Goal: Task Accomplishment & Management: Use online tool/utility

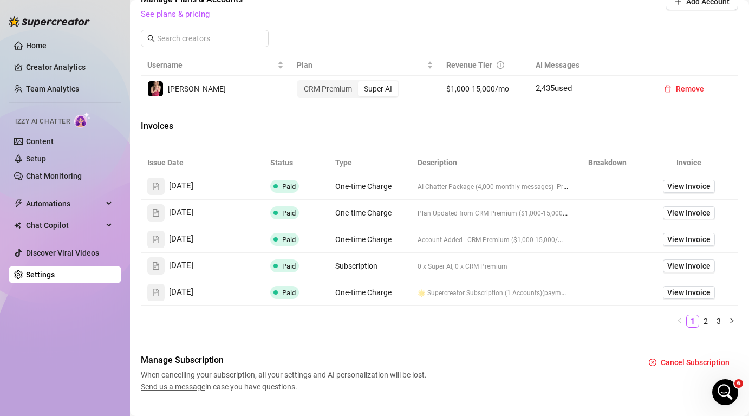
scroll to position [404, 0]
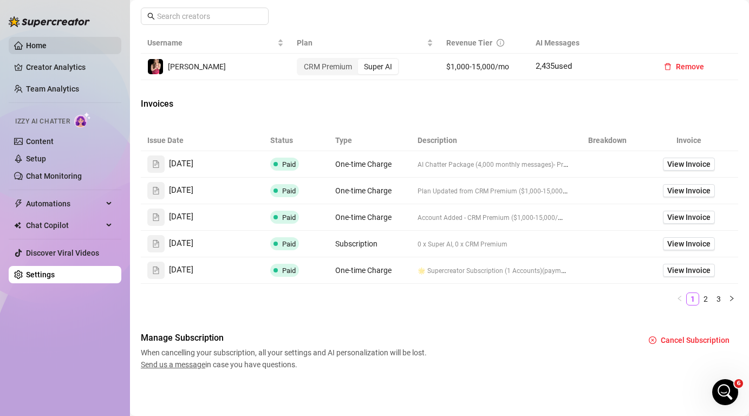
click at [46, 47] on link "Home" at bounding box center [36, 45] width 21 height 9
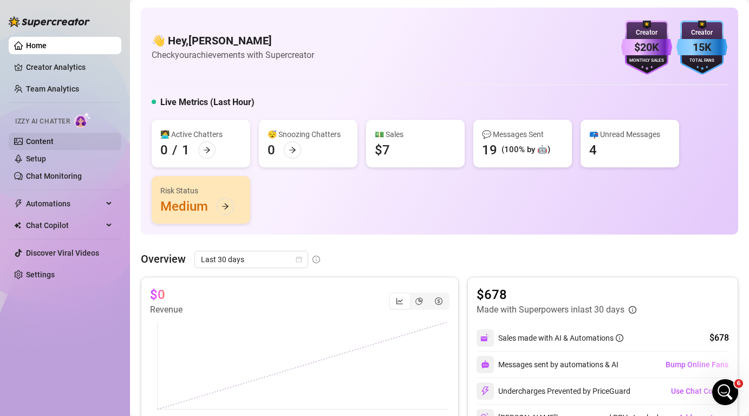
click at [54, 146] on link "Content" at bounding box center [40, 141] width 28 height 9
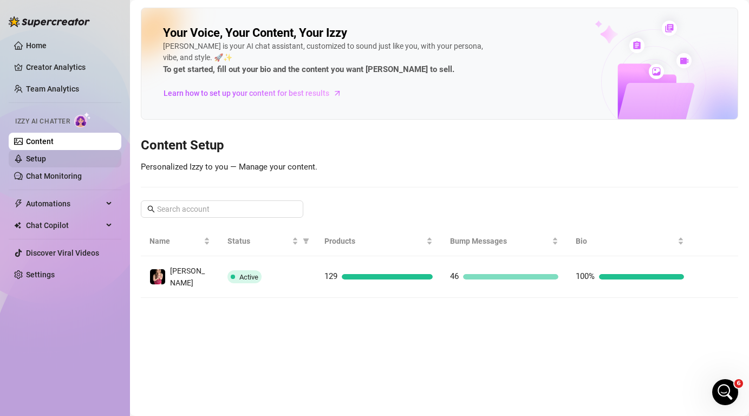
click at [46, 160] on link "Setup" at bounding box center [36, 158] width 20 height 9
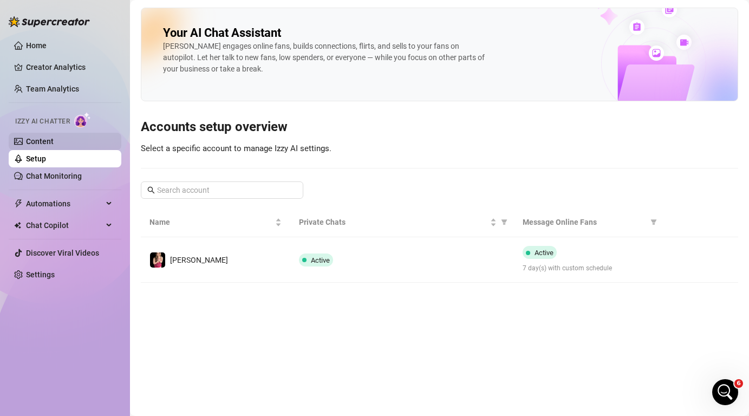
click at [54, 145] on link "Content" at bounding box center [40, 141] width 28 height 9
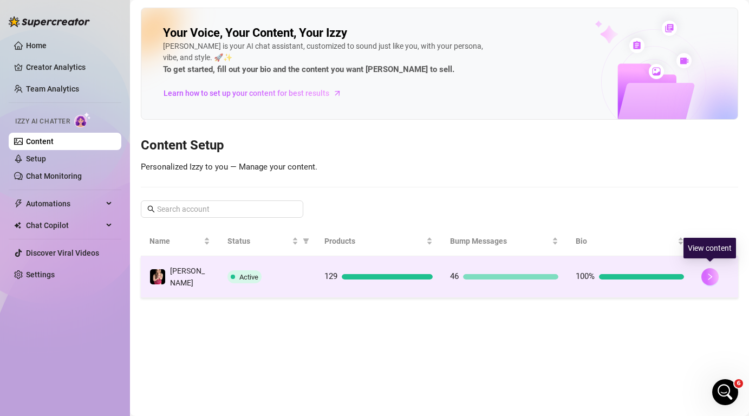
click at [710, 279] on button "button" at bounding box center [709, 276] width 17 height 17
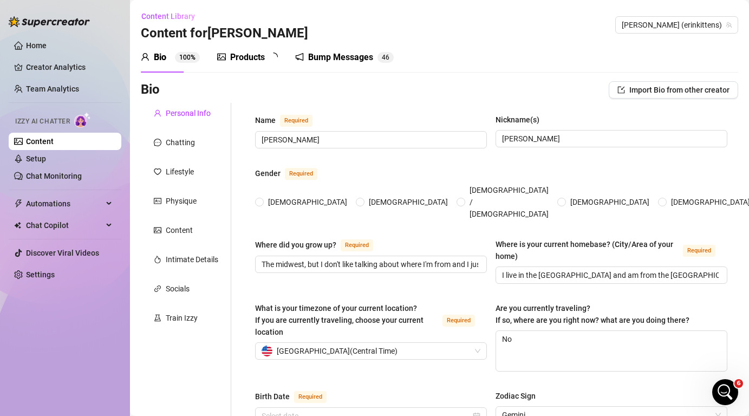
radio input "true"
type input "[DATE]"
click at [343, 56] on div "Bump Messages" at bounding box center [351, 57] width 65 height 13
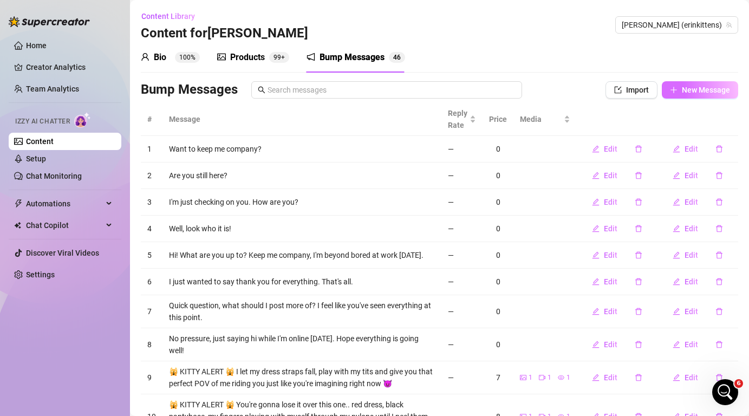
click at [719, 88] on span "New Message" at bounding box center [705, 90] width 48 height 9
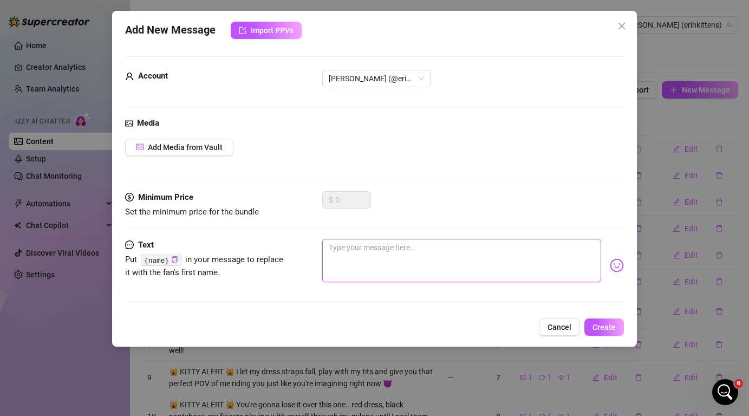
click at [488, 250] on textarea at bounding box center [461, 260] width 278 height 43
type textarea "H"
type textarea "Hi"
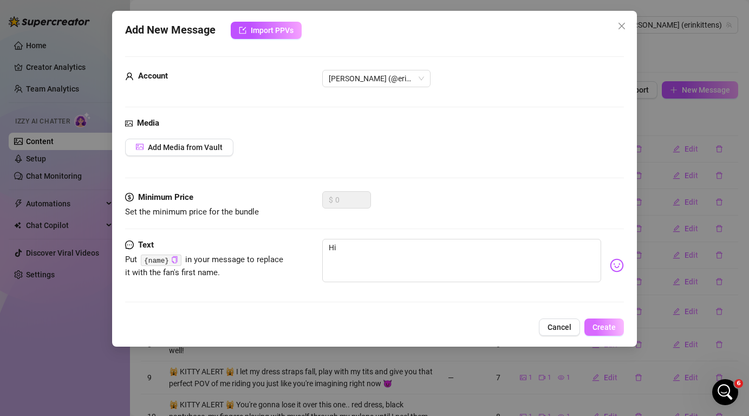
click at [606, 325] on span "Create" at bounding box center [603, 327] width 23 height 9
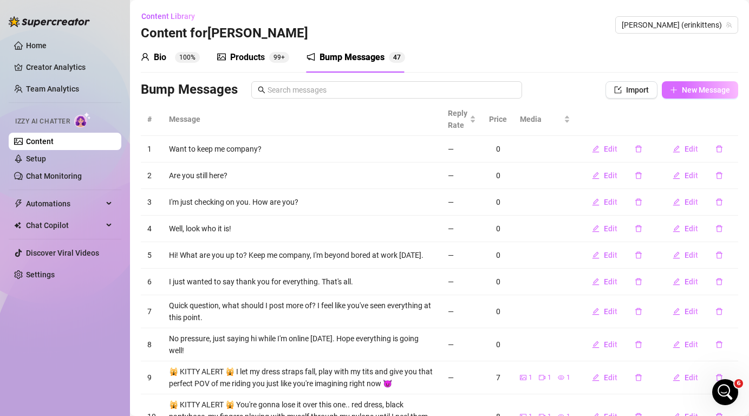
click at [707, 93] on span "New Message" at bounding box center [705, 90] width 48 height 9
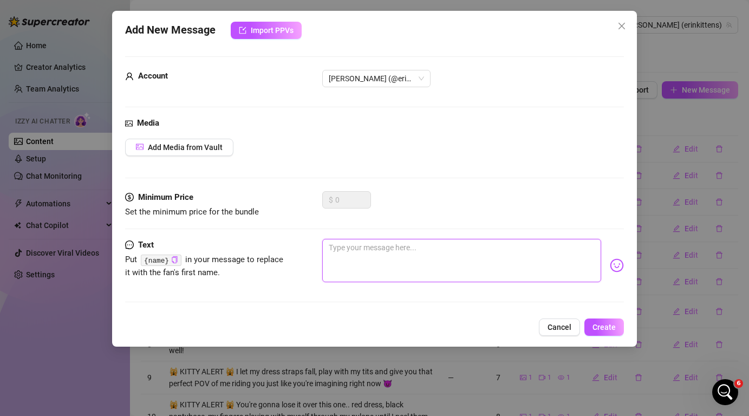
click at [374, 246] on textarea at bounding box center [461, 260] width 278 height 43
type textarea "o"
type textarea "Type your message here..."
type textarea "Y"
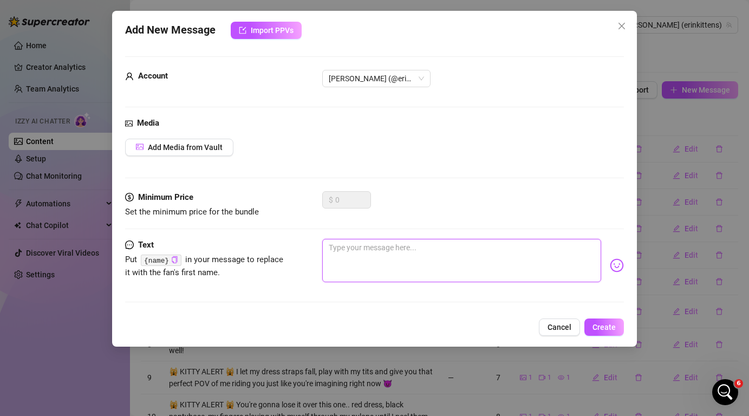
type textarea "Y"
type textarea "Yo"
type textarea "You"
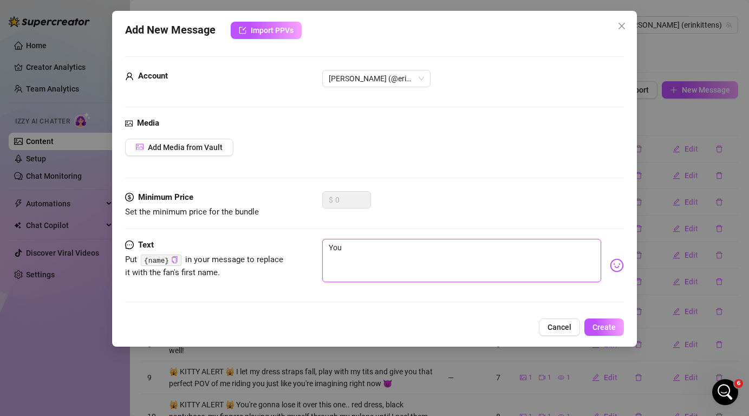
type textarea "You"
type textarea "You d"
type textarea "You do"
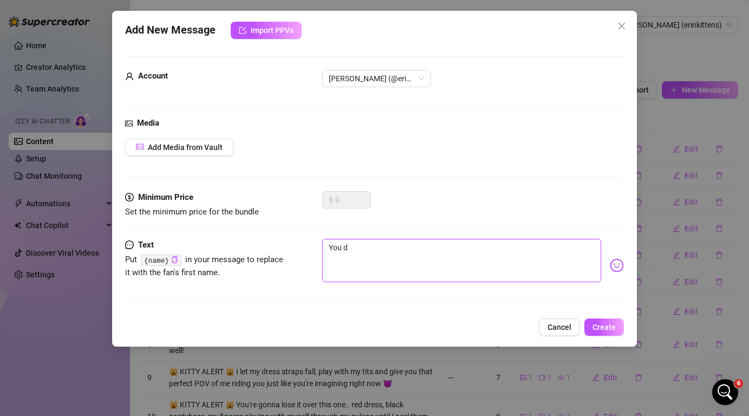
type textarea "You do"
type textarea "You do r"
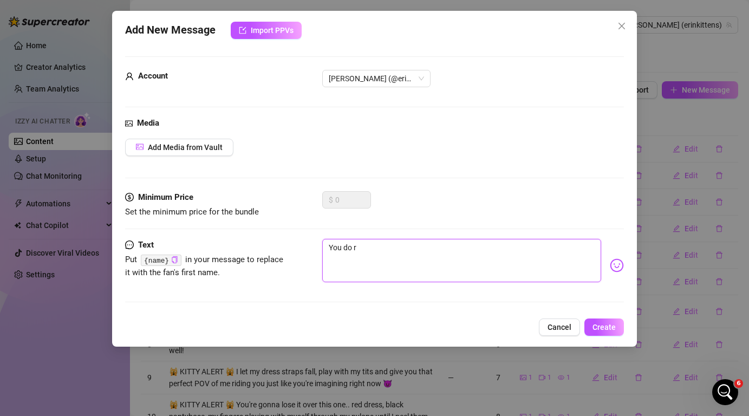
type textarea "You do re"
type textarea "You do rea"
type textarea "You do real"
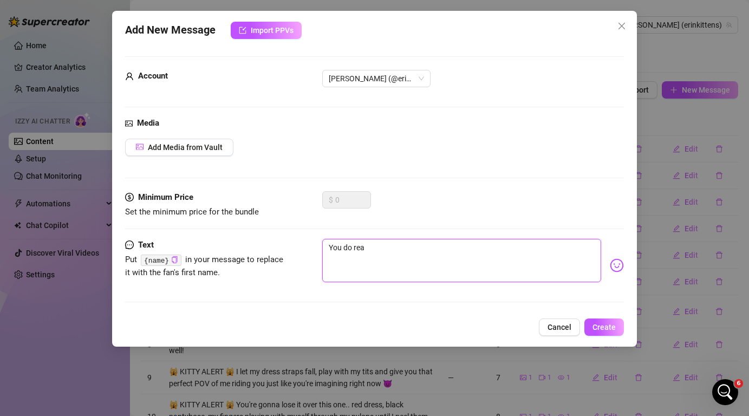
type textarea "You do real"
type textarea "You do reali"
type textarea "You do realiz"
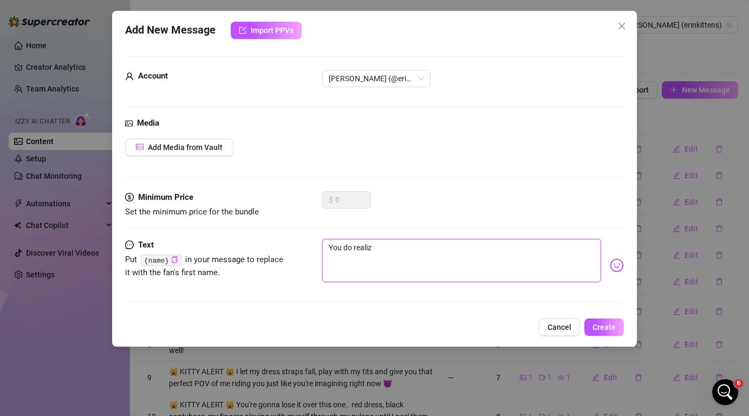
type textarea "You do realize"
type textarea "You do realize i"
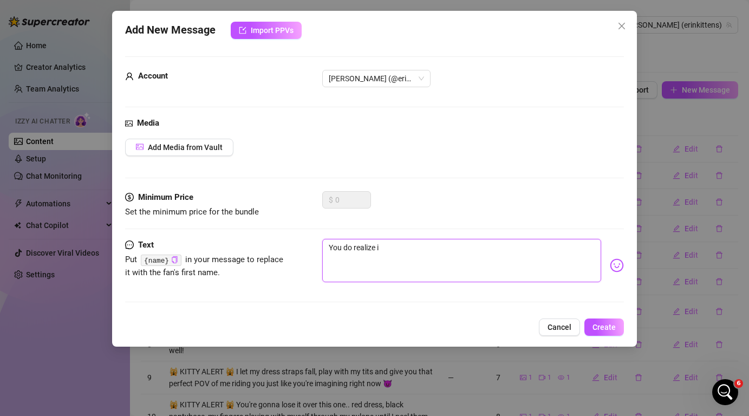
type textarea "You do realize it"
type textarea "You do realize it'"
type textarea "You do realize it's"
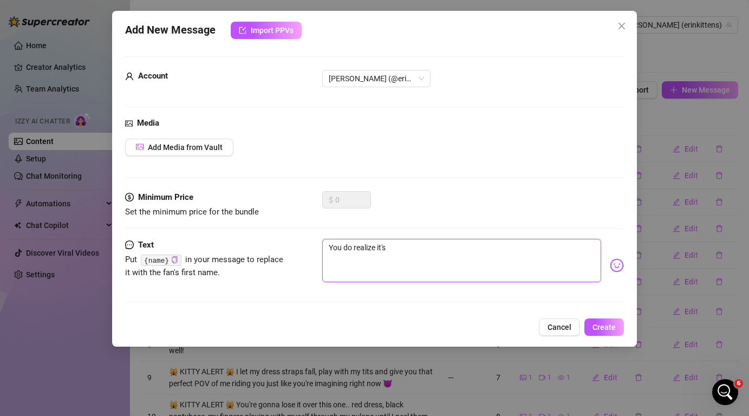
type textarea "You do realize it's y"
type textarea "You do realize it's yo"
type textarea "You do realize it's you"
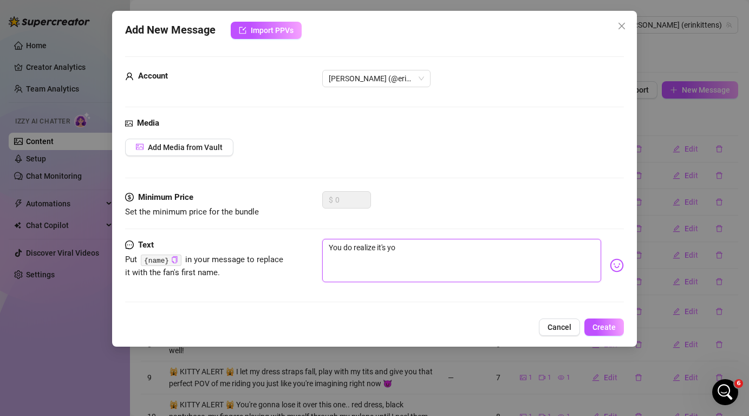
type textarea "You do realize it's you"
type textarea "You do realize it's your"
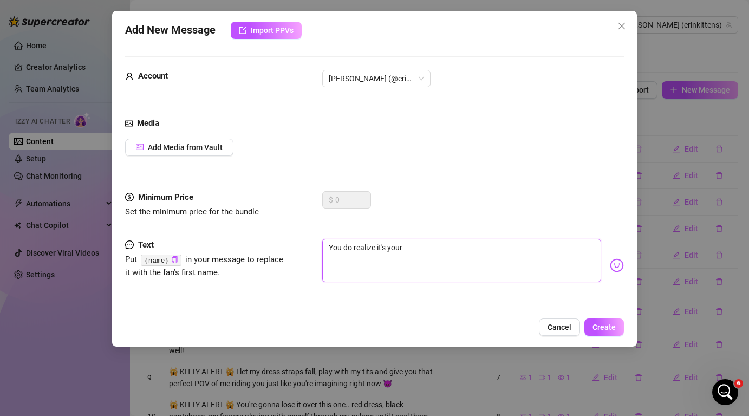
type textarea "You do realize it's your t"
type textarea "You do realize it's your tu"
type textarea "You do realize it's your tur"
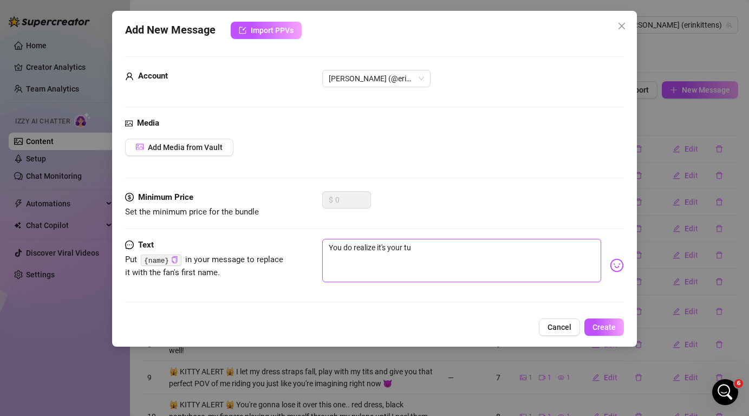
type textarea "You do realize it's your tur"
type textarea "You do realize it's your turn"
type textarea "You do realize it's your turn,"
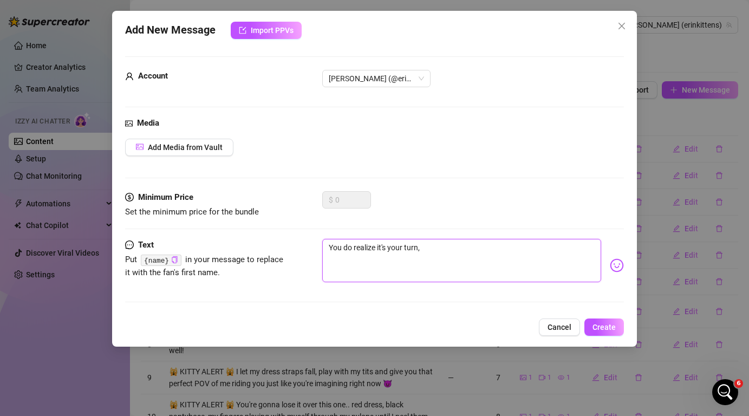
type textarea "You do realize it's your turn,"
type textarea "You do realize it's your turn, r"
type textarea "You do realize it's your turn, ri"
type textarea "You do realize it's your turn, rig"
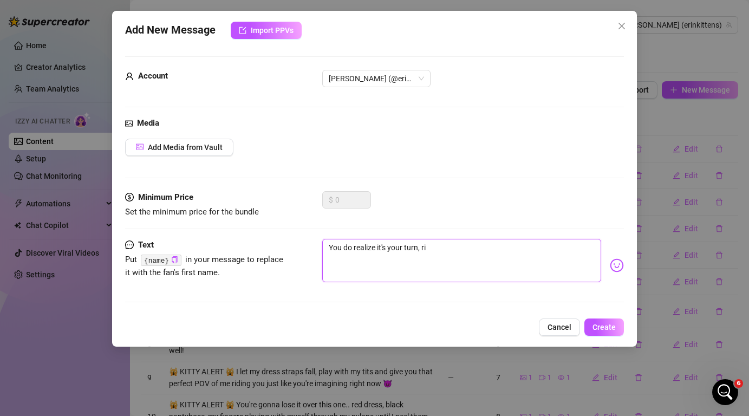
type textarea "You do realize it's your turn, rig"
type textarea "You do realize it's your turn, [PERSON_NAME]"
type textarea "You do realize it's your turn, right"
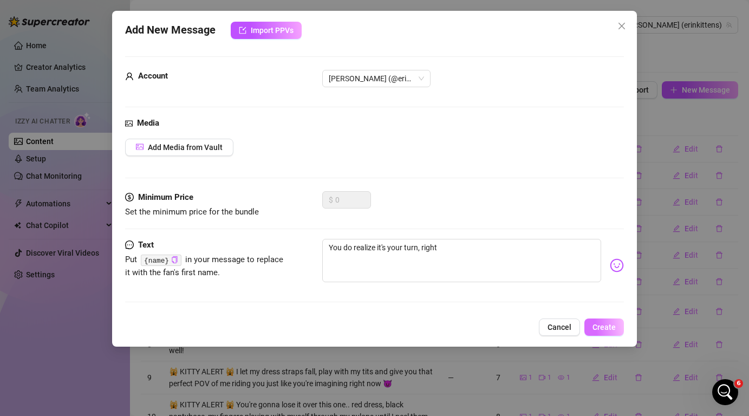
click at [610, 330] on span "Create" at bounding box center [603, 327] width 23 height 9
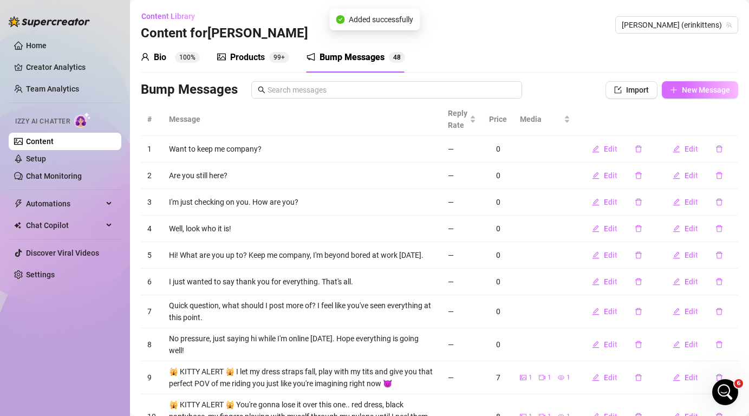
click at [685, 91] on span "New Message" at bounding box center [705, 90] width 48 height 9
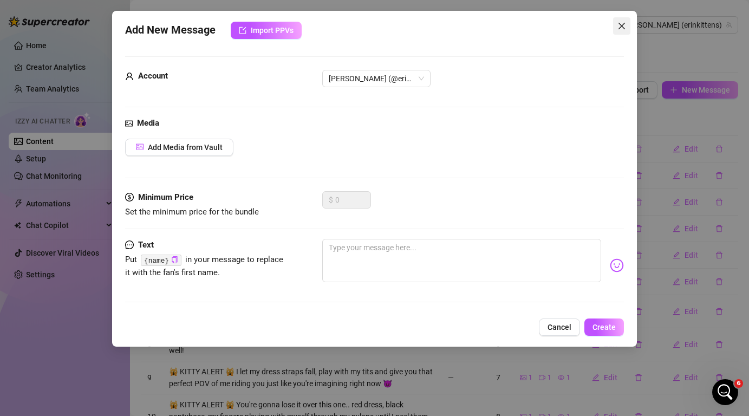
click at [625, 31] on button "Close" at bounding box center [621, 25] width 17 height 17
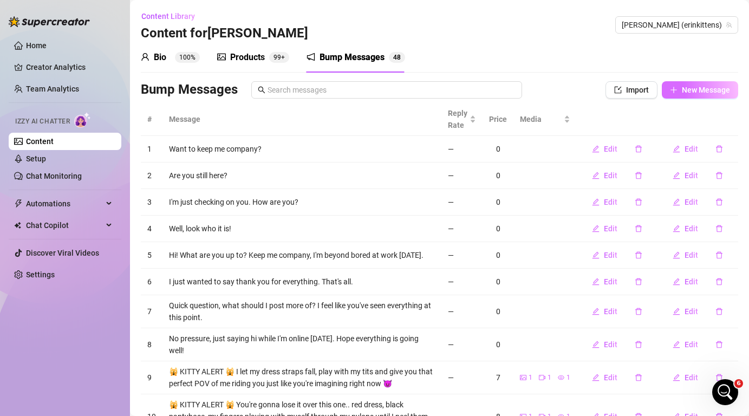
click at [701, 86] on span "New Message" at bounding box center [705, 90] width 48 height 9
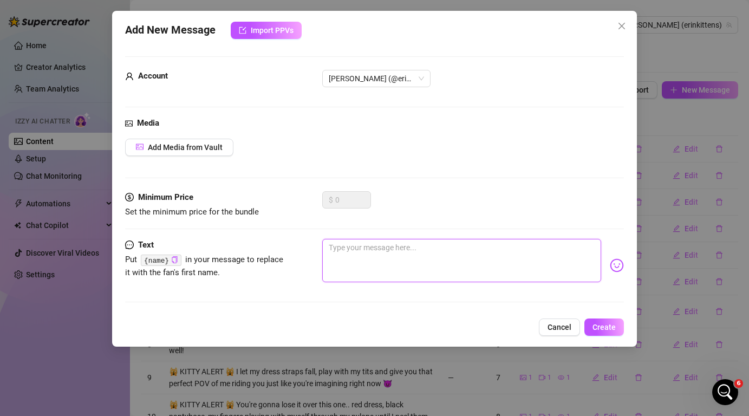
click at [448, 254] on textarea at bounding box center [461, 260] width 278 height 43
type textarea "Y"
type textarea "Yo"
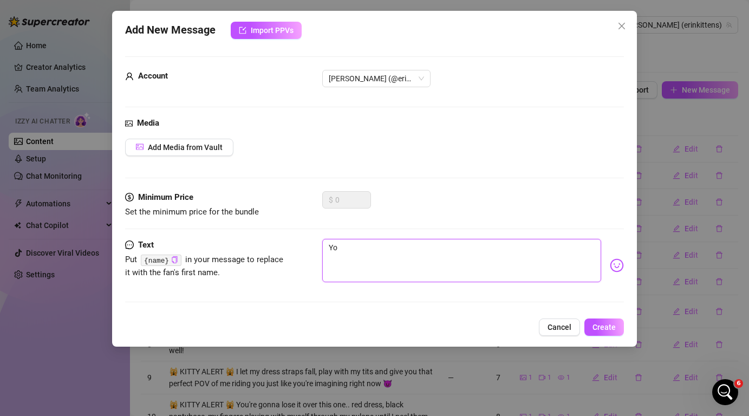
type textarea "You"
type textarea "Your"
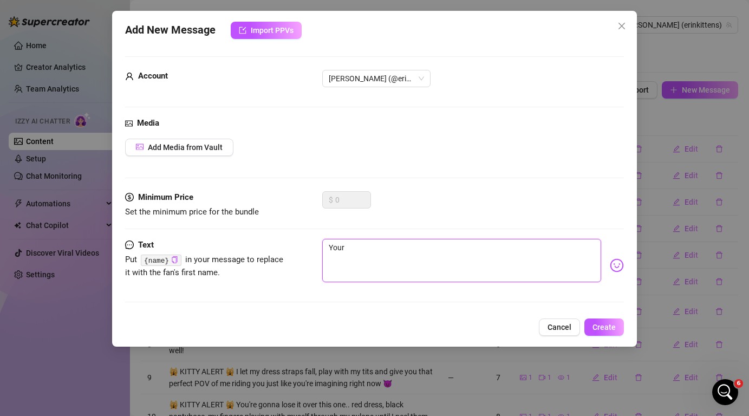
type textarea "Your"
type textarea "Your e"
type textarea "Your ea"
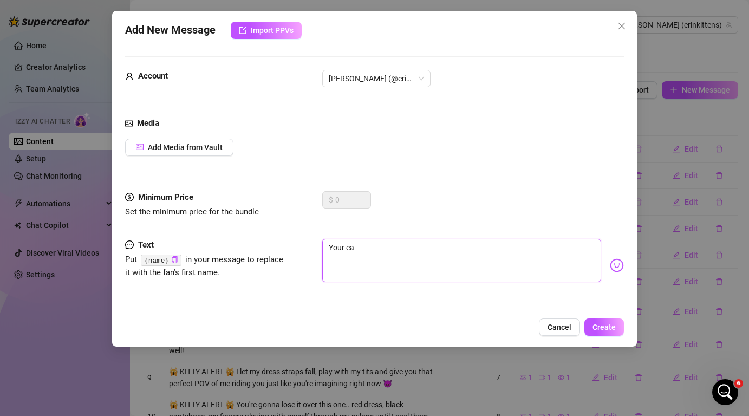
type textarea "Your eal"
type textarea "Your eali"
type textarea "Your ealiz"
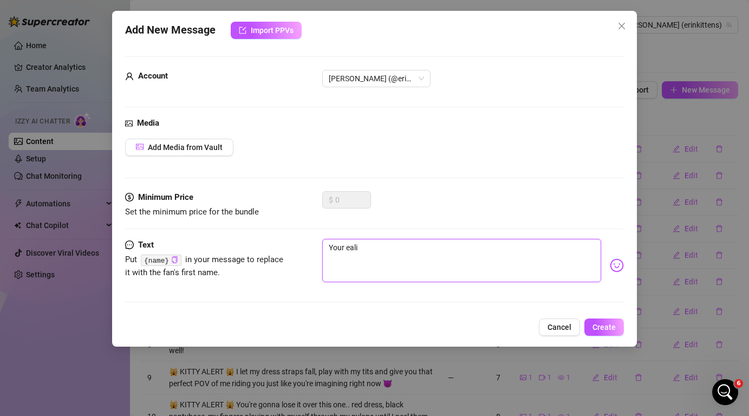
type textarea "Your ealiz"
type textarea "Your ealize"
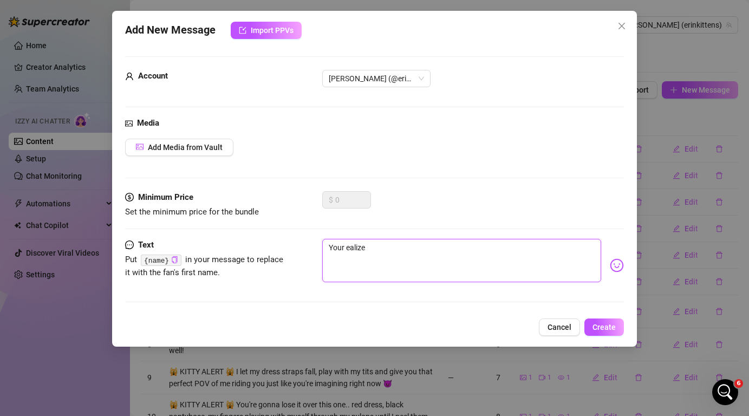
type textarea "Your ealize"
type textarea "Your ealiz"
type textarea "Your eali"
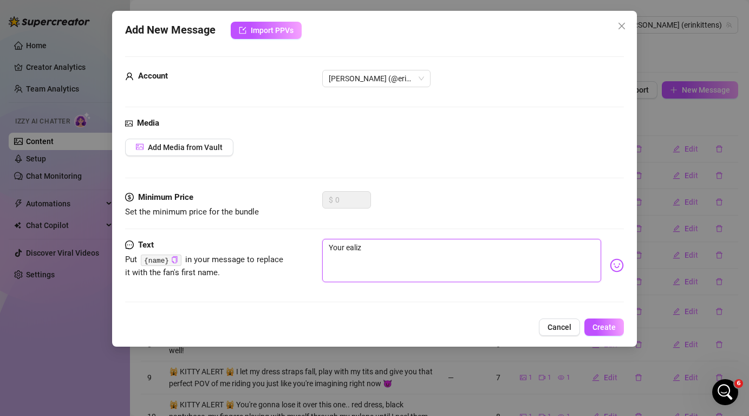
type textarea "Your eali"
type textarea "Your eal"
type textarea "Your ea"
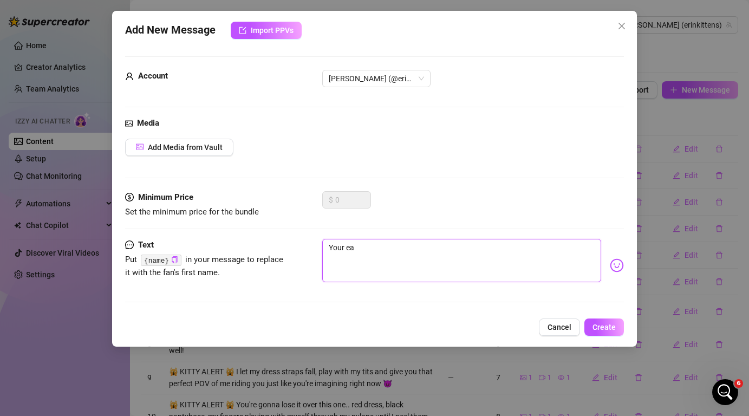
type textarea "Your e"
type textarea "Your"
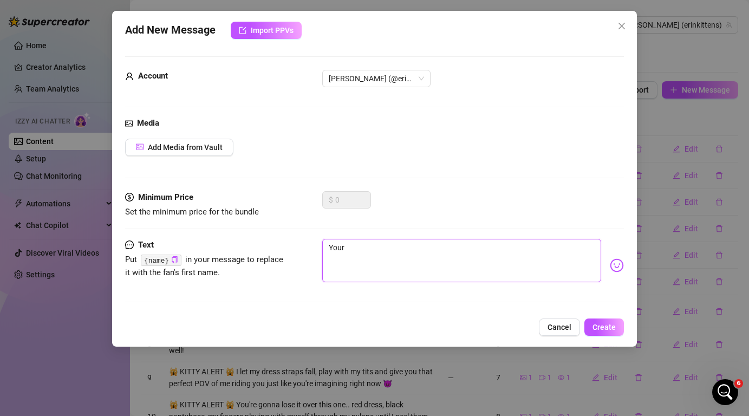
type textarea "Your"
type textarea "You"
type textarea "Yo"
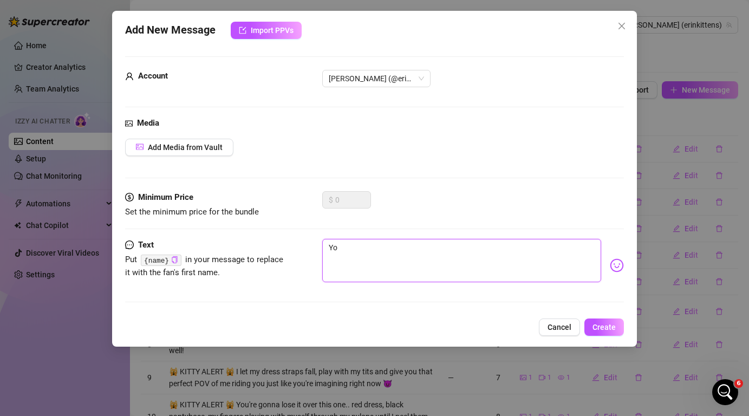
type textarea "Y"
type textarea "Type your message here..."
type textarea "I"
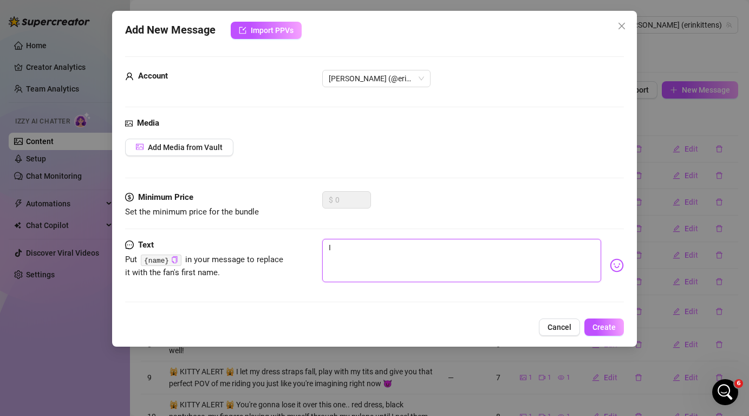
type textarea "I'"
type textarea "I'm"
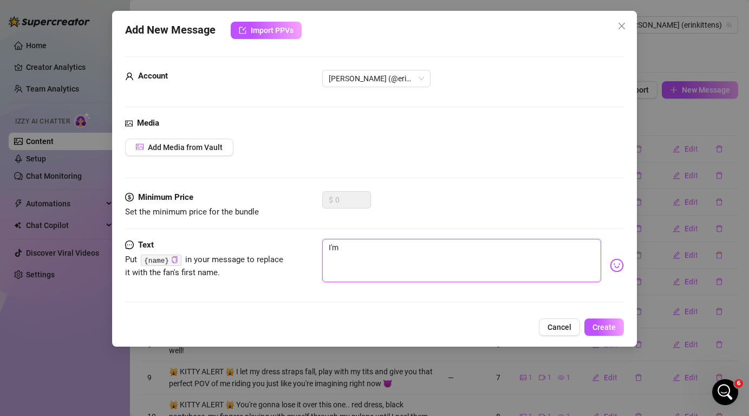
type textarea "I'm"
type textarea "I'm j"
type textarea "I'm ju"
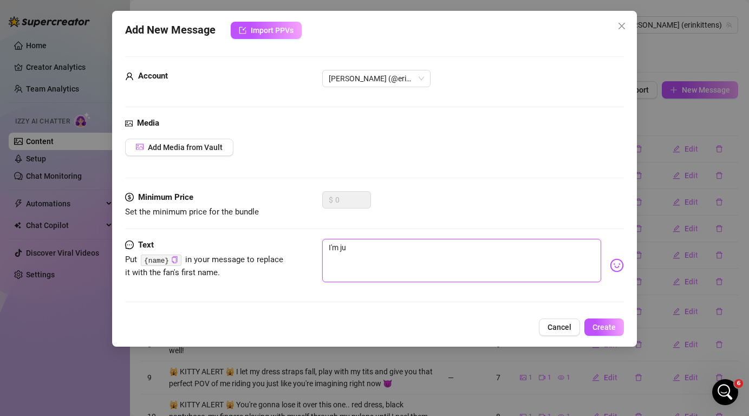
type textarea "I'm jus"
type textarea "I'm just"
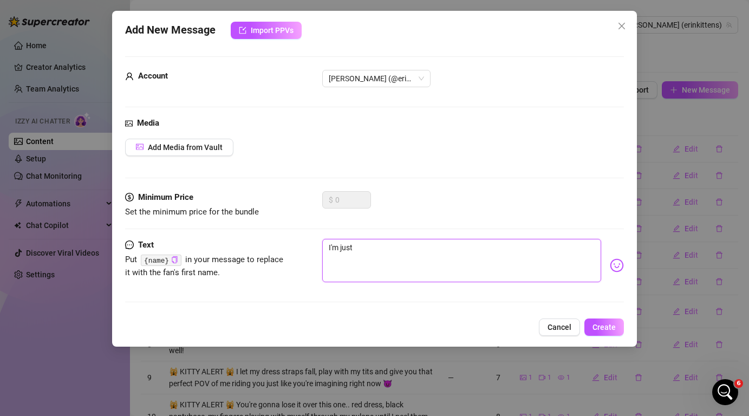
type textarea "I'm just"
type textarea "I'm just w"
type textarea "I'm just wa"
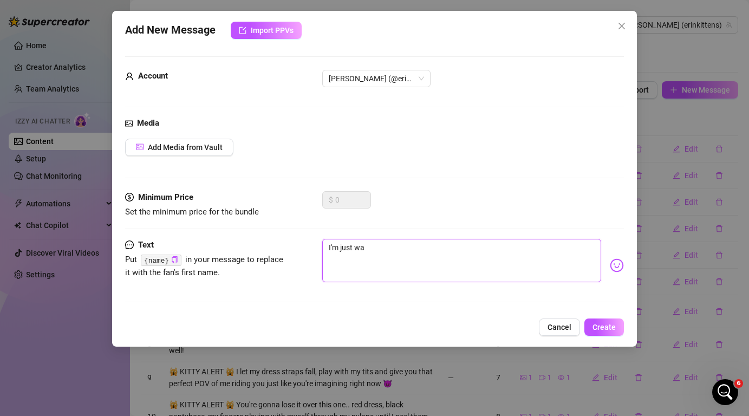
type textarea "I'm just w"
type textarea "I'm just"
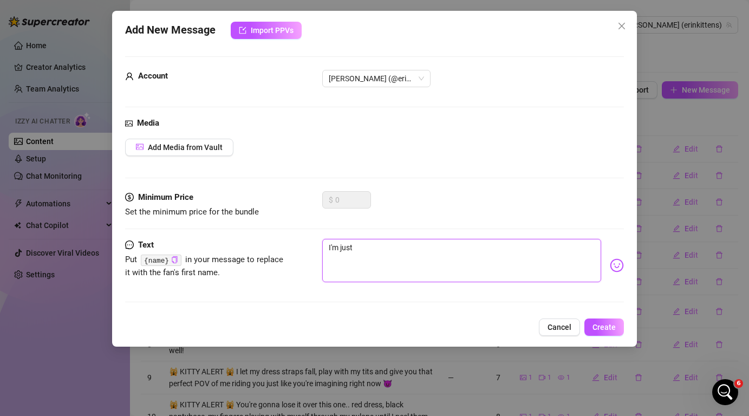
type textarea "I'm just"
type textarea "I'm jus"
type textarea "I'm ju"
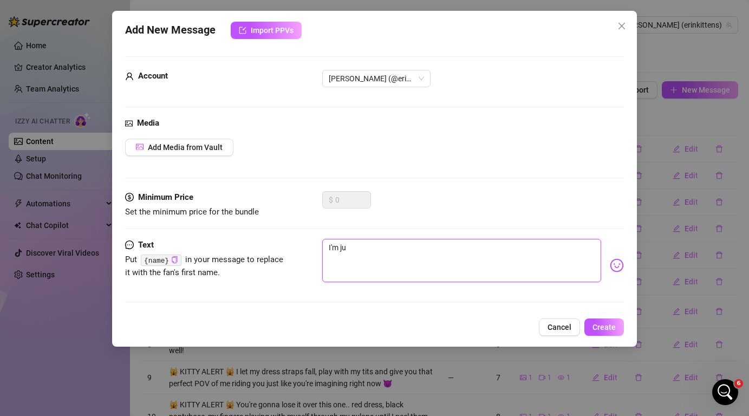
type textarea "I'm j"
type textarea "I'm"
type textarea "I'm w"
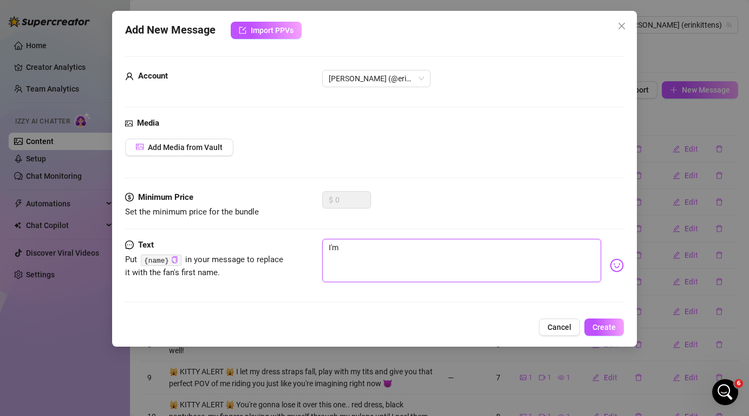
type textarea "I'm w"
type textarea "I'm wa"
type textarea "I'm wai"
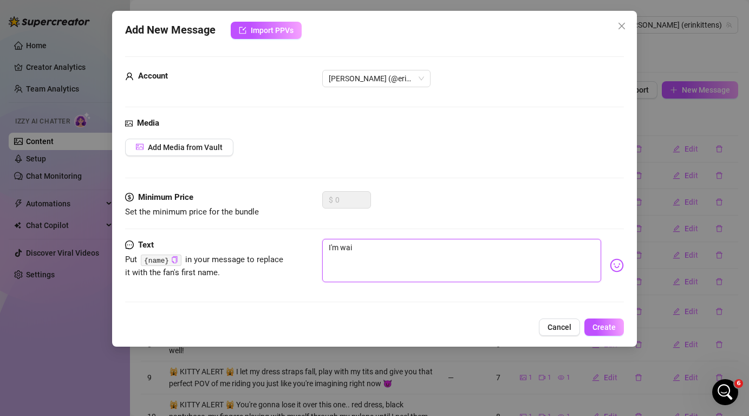
type textarea "I'm wait"
type textarea "I'm waiti"
type textarea "I'm waitin"
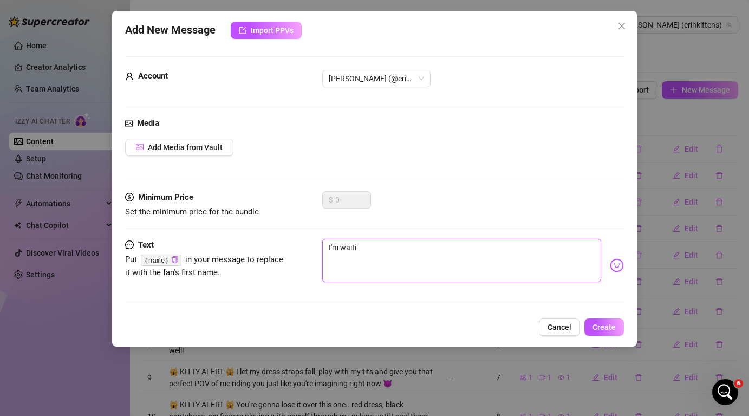
type textarea "I'm waitin"
type textarea "I'm waiting"
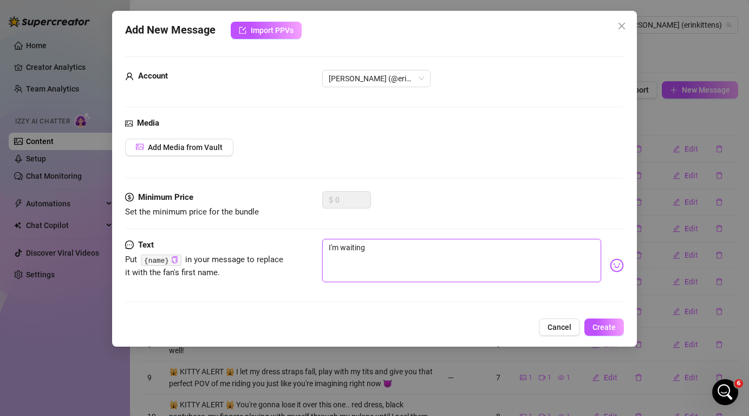
type textarea "I'm waiting o"
type textarea "I'm waiting on"
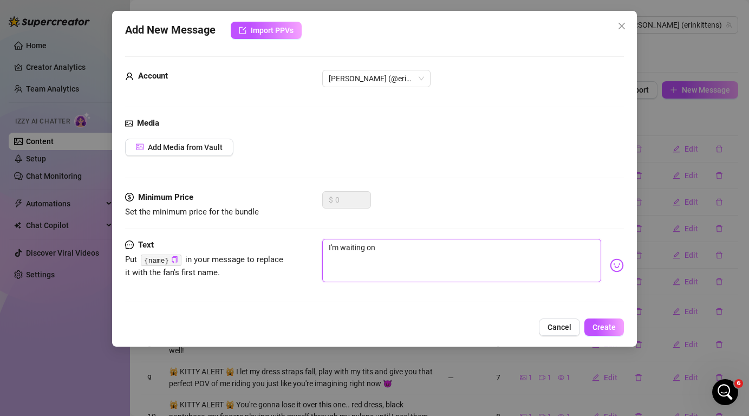
type textarea "I'm waiting on y"
type textarea "I'm waiting on yo"
type textarea "I'm waiting on you"
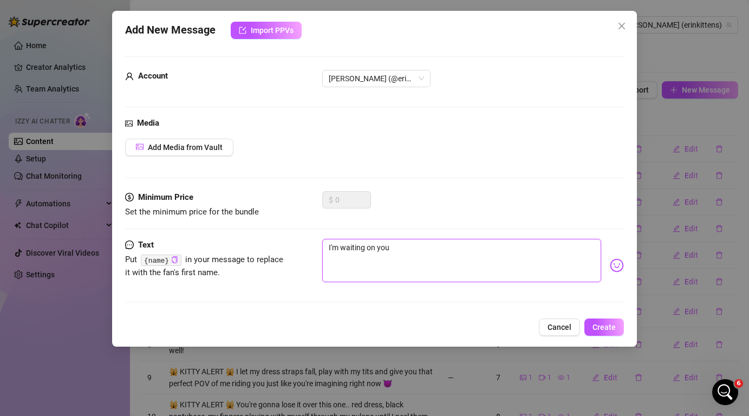
type textarea "I'm waiting on you,"
type textarea "I'm waiting on you, y"
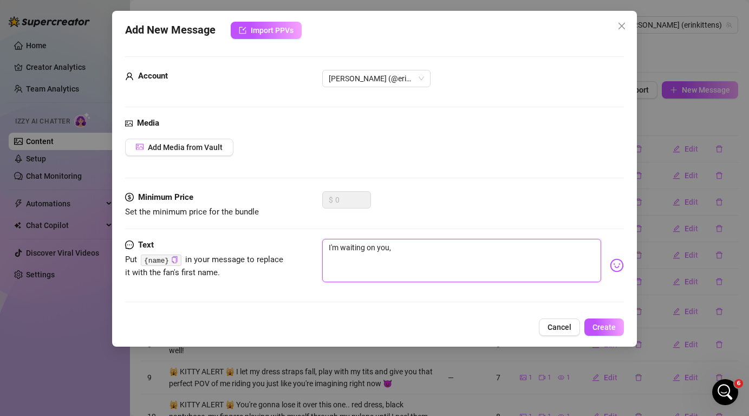
type textarea "I'm waiting on you, y"
type textarea "I'm waiting on you, yo"
type textarea "I'm waiting on you, you"
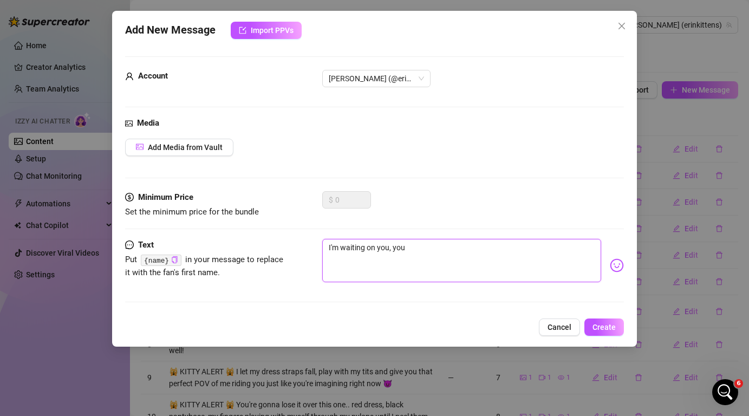
type textarea "I'm waiting on you, you k"
type textarea "I'm waiting on you, you kn"
click at [616, 323] on button "Create" at bounding box center [604, 326] width 40 height 17
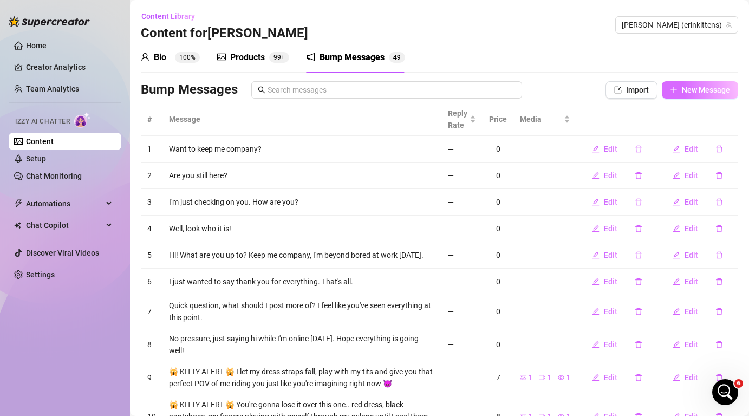
click at [702, 88] on span "New Message" at bounding box center [705, 90] width 48 height 9
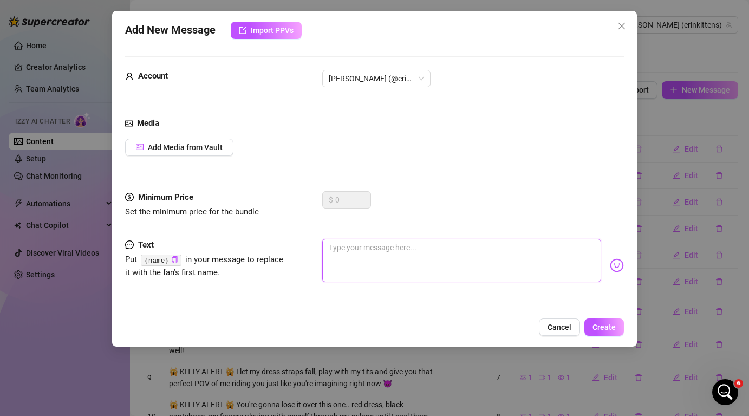
click at [511, 257] on textarea at bounding box center [461, 260] width 278 height 43
click at [612, 327] on span "Create" at bounding box center [603, 327] width 23 height 9
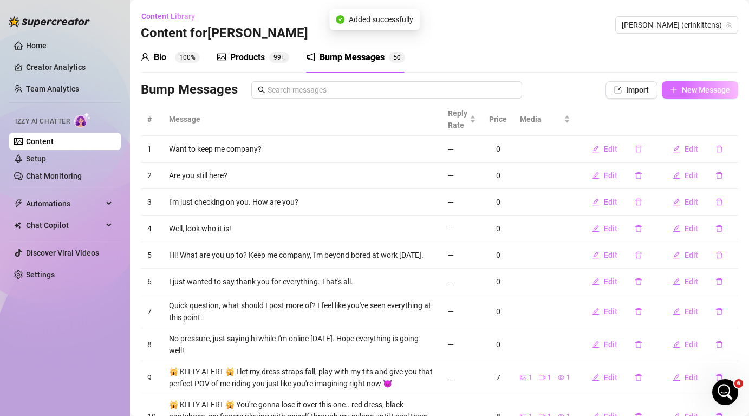
click at [692, 86] on span "New Message" at bounding box center [705, 90] width 48 height 9
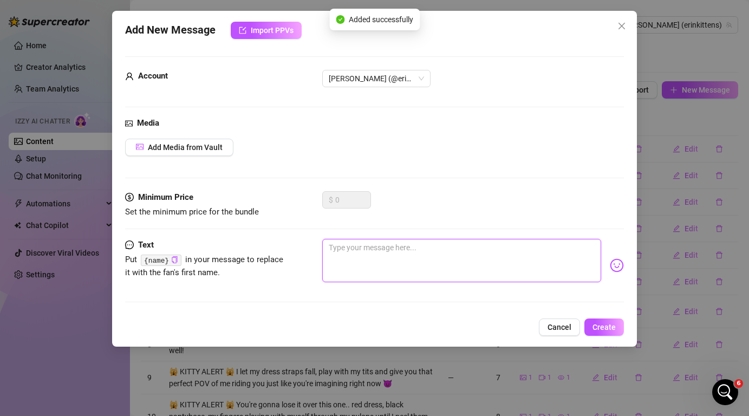
click at [460, 250] on textarea at bounding box center [461, 260] width 278 height 43
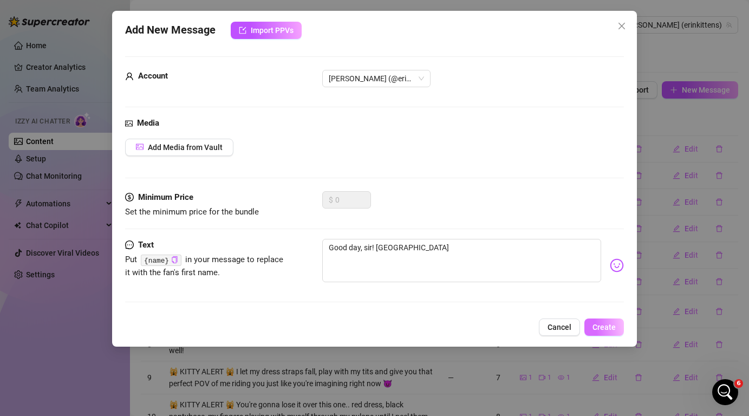
click at [612, 325] on span "Create" at bounding box center [603, 327] width 23 height 9
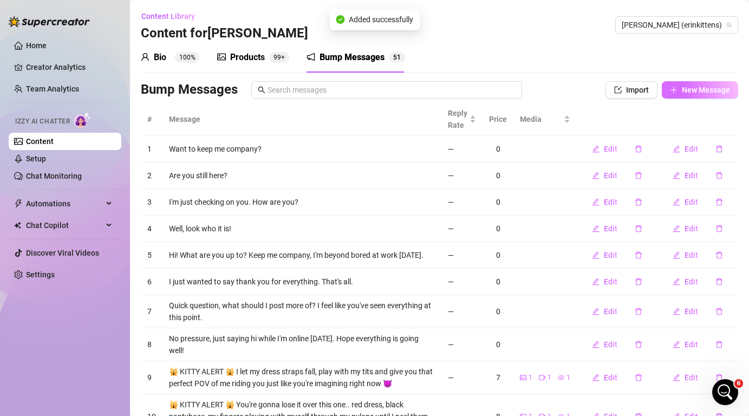
click at [708, 87] on span "New Message" at bounding box center [705, 90] width 48 height 9
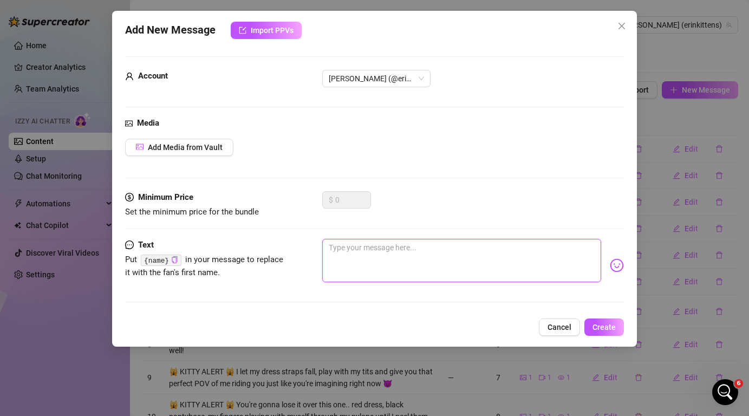
click at [465, 249] on textarea at bounding box center [461, 260] width 278 height 43
click at [606, 323] on span "Create" at bounding box center [603, 327] width 23 height 9
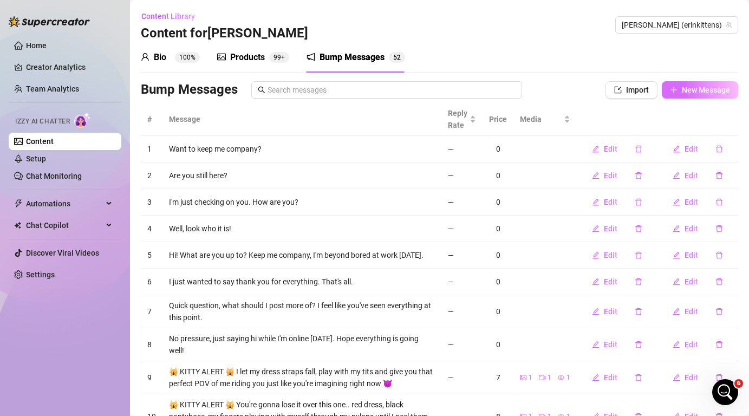
click at [700, 93] on span "New Message" at bounding box center [705, 90] width 48 height 9
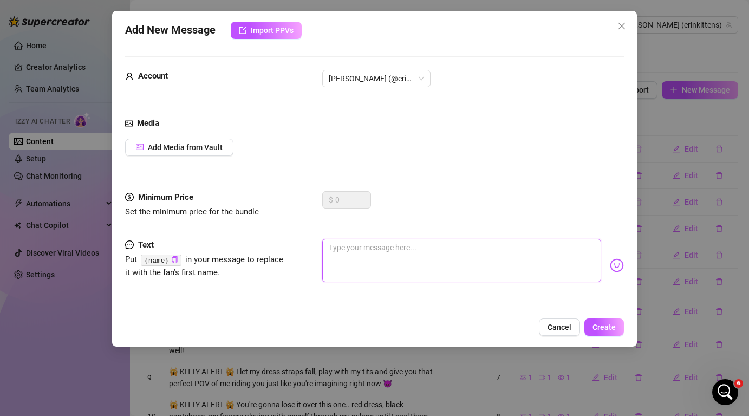
click at [429, 257] on textarea at bounding box center [461, 260] width 278 height 43
click at [606, 325] on span "Create" at bounding box center [603, 327] width 23 height 9
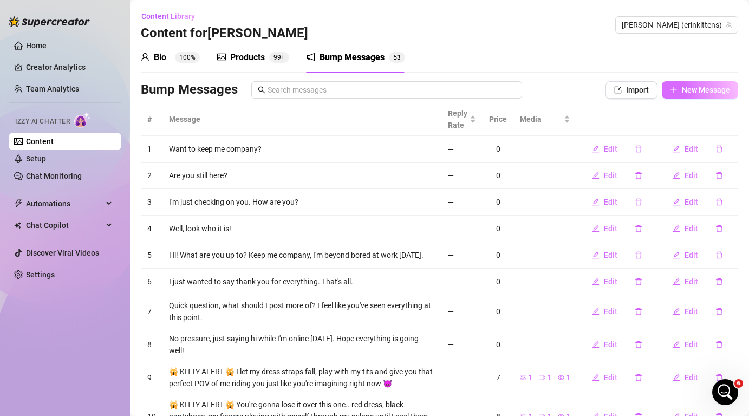
click at [710, 93] on span "New Message" at bounding box center [705, 90] width 48 height 9
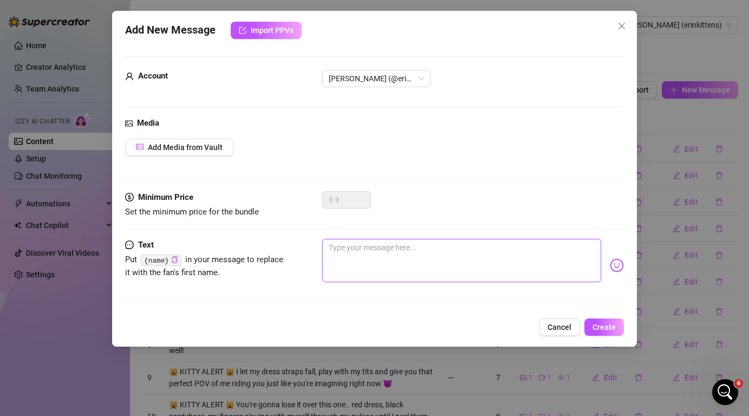
click at [463, 254] on textarea at bounding box center [461, 260] width 278 height 43
click at [614, 331] on button "Create" at bounding box center [604, 326] width 40 height 17
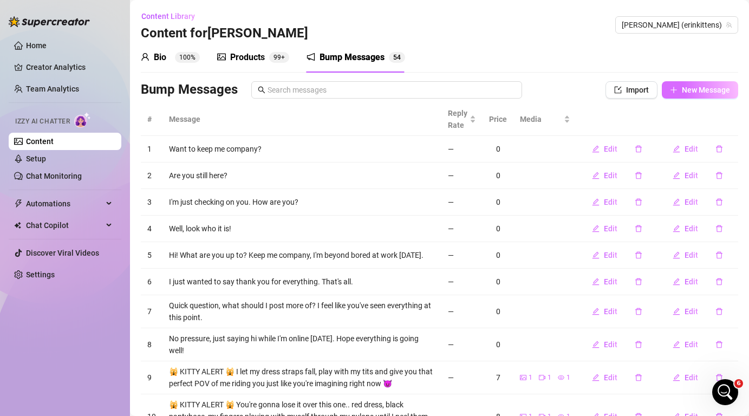
click at [705, 90] on span "New Message" at bounding box center [705, 90] width 48 height 9
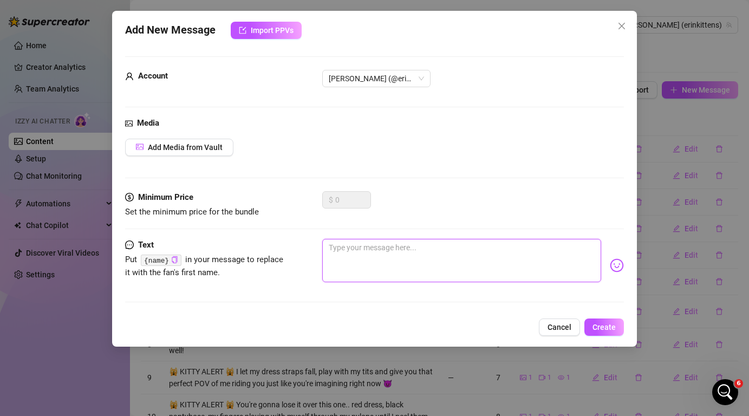
click at [514, 257] on textarea at bounding box center [461, 260] width 278 height 43
click at [609, 332] on button "Create" at bounding box center [604, 326] width 40 height 17
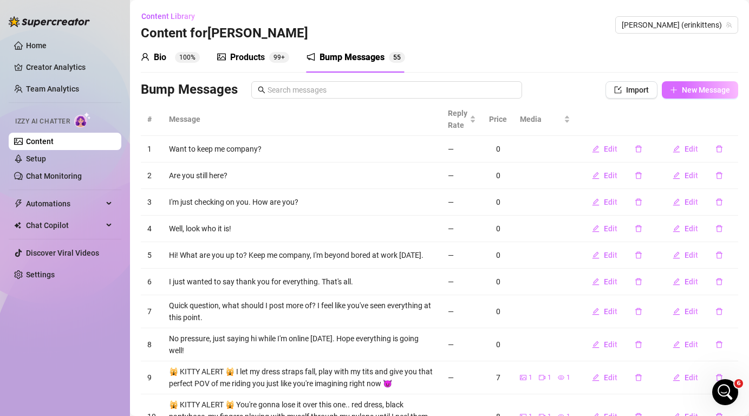
click at [702, 93] on span "New Message" at bounding box center [705, 90] width 48 height 9
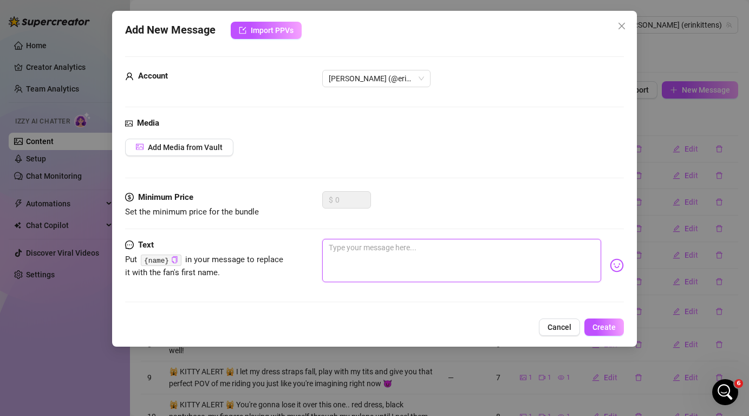
click at [457, 245] on textarea at bounding box center [461, 260] width 278 height 43
click at [610, 324] on span "Create" at bounding box center [603, 327] width 23 height 9
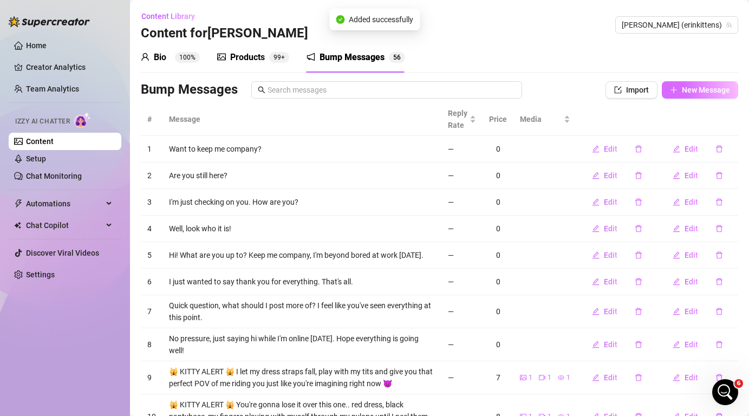
click at [712, 94] on span "New Message" at bounding box center [705, 90] width 48 height 9
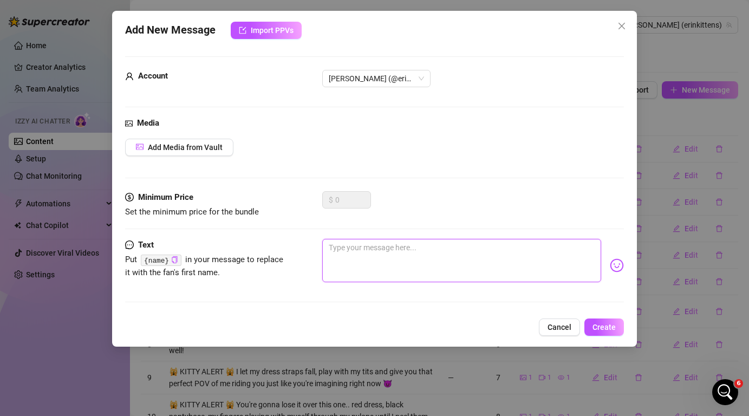
click at [350, 249] on textarea at bounding box center [461, 260] width 278 height 43
click at [609, 329] on span "Create" at bounding box center [603, 327] width 23 height 9
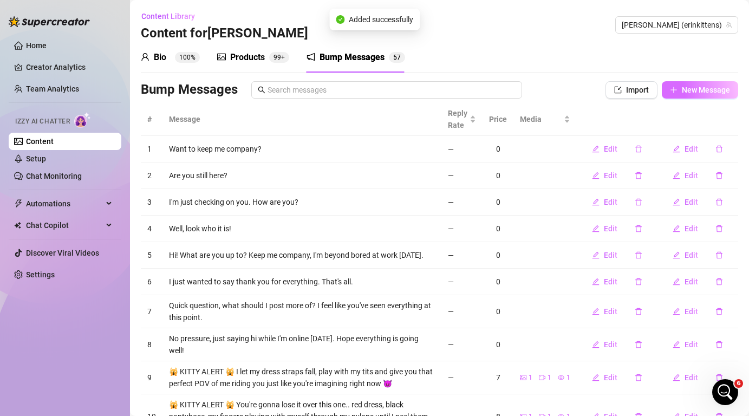
click at [702, 91] on span "New Message" at bounding box center [705, 90] width 48 height 9
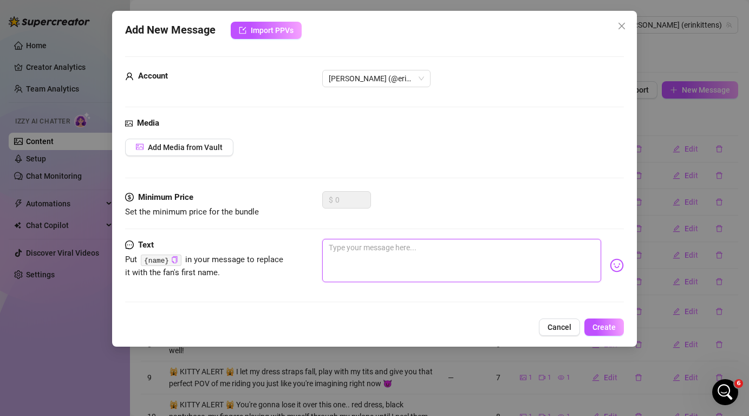
click at [415, 254] on textarea at bounding box center [461, 260] width 278 height 43
click at [612, 320] on button "Create" at bounding box center [604, 326] width 40 height 17
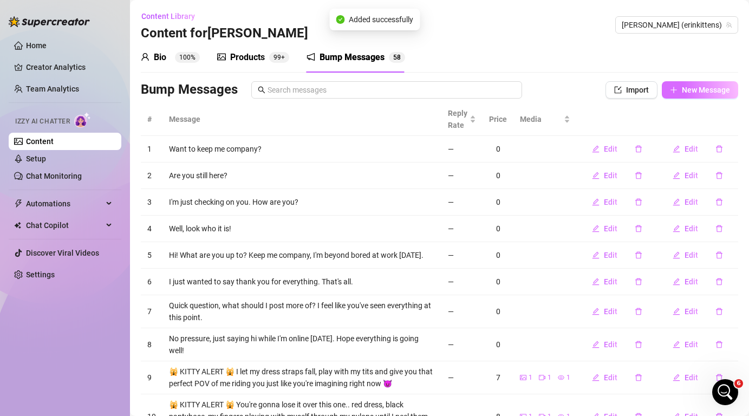
click at [697, 93] on span "New Message" at bounding box center [705, 90] width 48 height 9
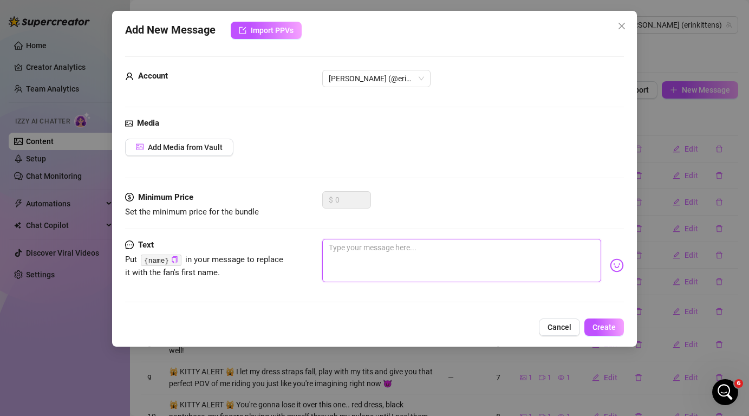
click at [430, 251] on textarea at bounding box center [461, 260] width 278 height 43
click at [609, 325] on span "Create" at bounding box center [603, 327] width 23 height 9
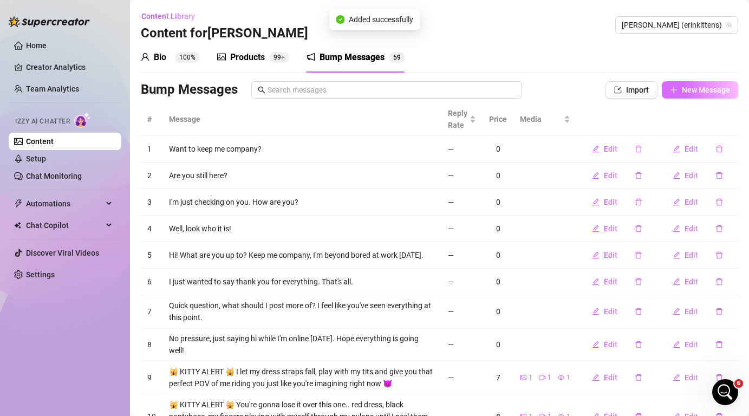
click at [706, 92] on span "New Message" at bounding box center [705, 90] width 48 height 9
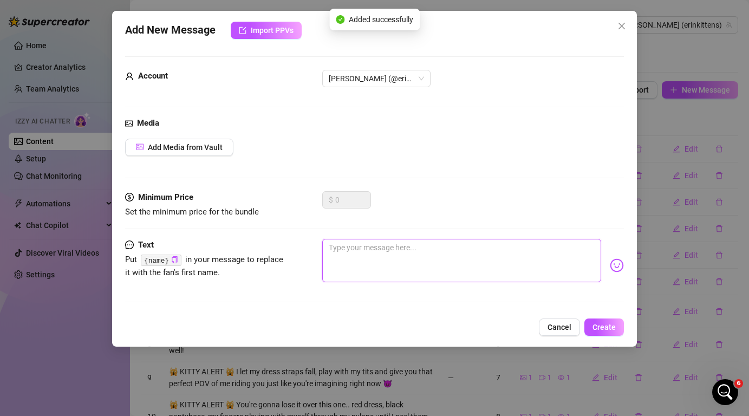
click at [384, 246] on textarea at bounding box center [461, 260] width 278 height 43
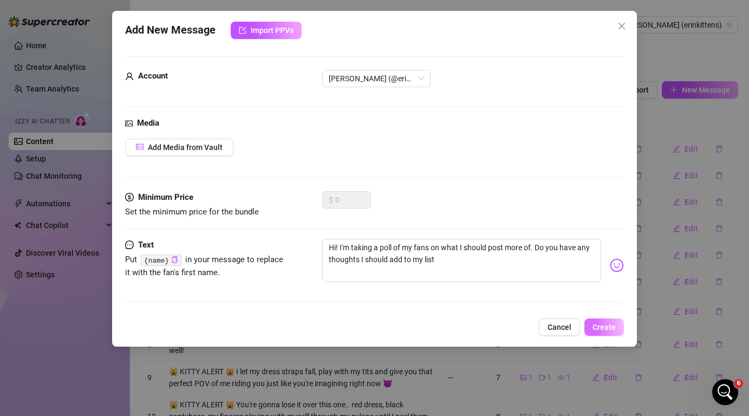
click at [598, 323] on span "Create" at bounding box center [603, 327] width 23 height 9
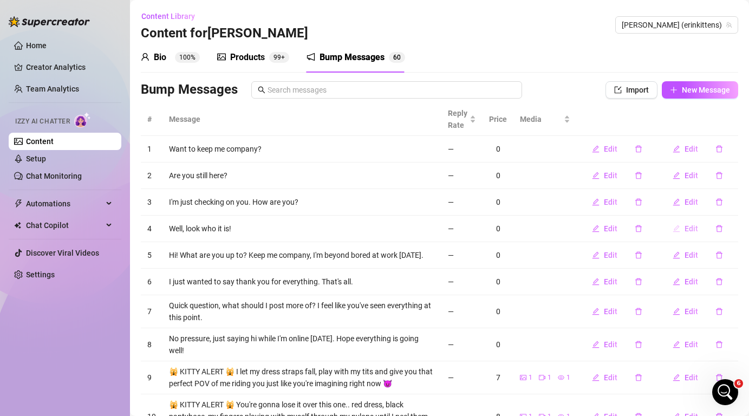
click at [690, 227] on span "Edit" at bounding box center [691, 228] width 14 height 9
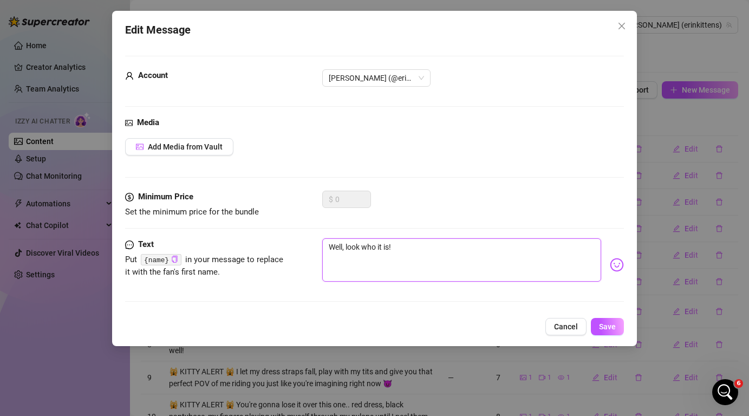
click at [402, 252] on textarea "Well, look who it is!" at bounding box center [461, 259] width 278 height 43
click at [610, 331] on span "Save" at bounding box center [607, 326] width 17 height 9
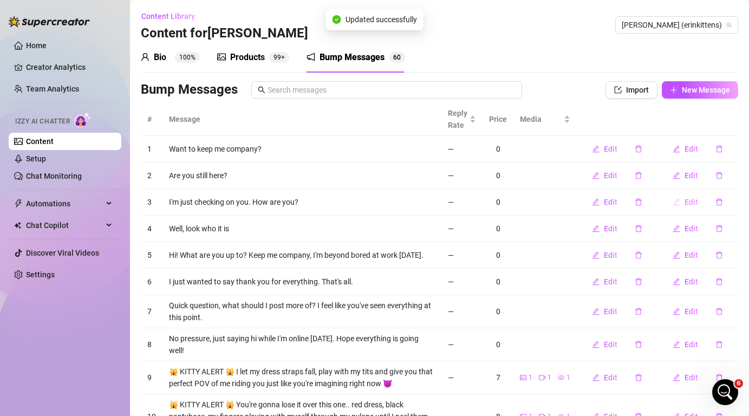
click at [690, 203] on span "Edit" at bounding box center [691, 202] width 14 height 9
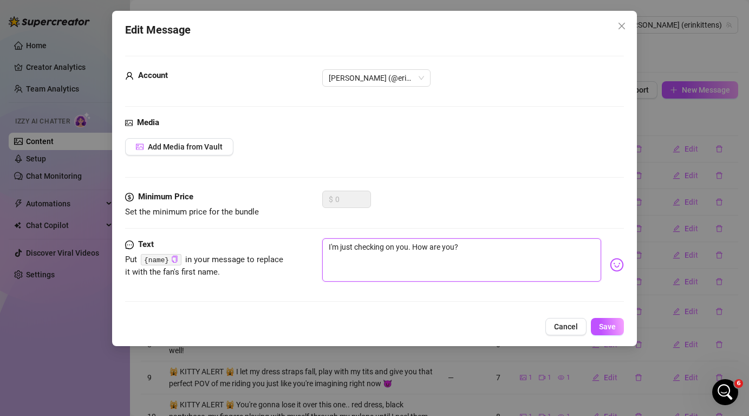
click at [476, 248] on textarea "I'm just checking on you. How are you?" at bounding box center [461, 259] width 278 height 43
click at [608, 325] on span "Save" at bounding box center [607, 326] width 17 height 9
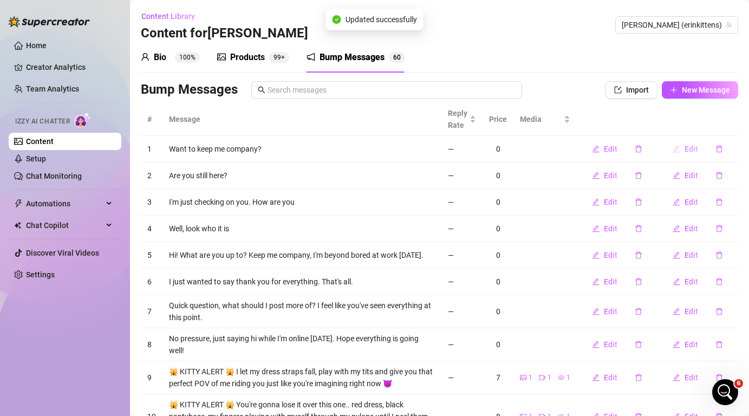
click at [691, 147] on span "Edit" at bounding box center [691, 149] width 14 height 9
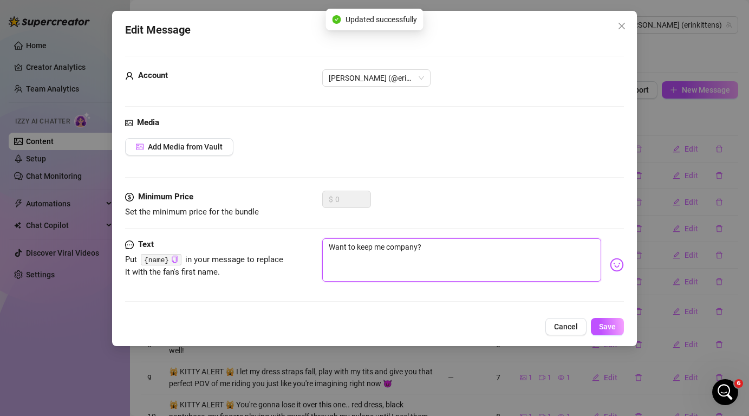
click at [463, 245] on textarea "Want to keep me company?" at bounding box center [461, 259] width 278 height 43
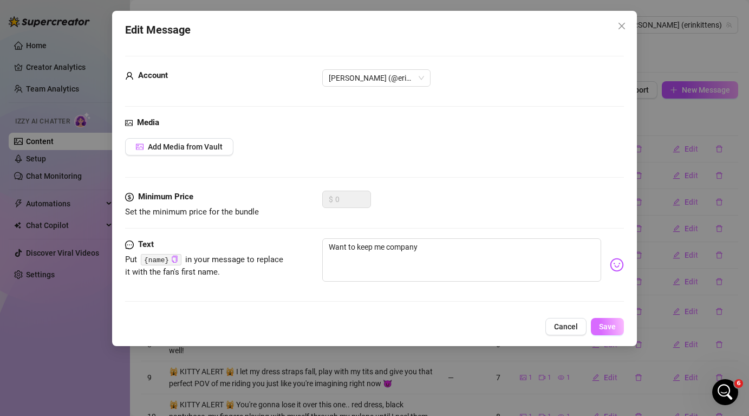
click at [614, 324] on span "Save" at bounding box center [607, 326] width 17 height 9
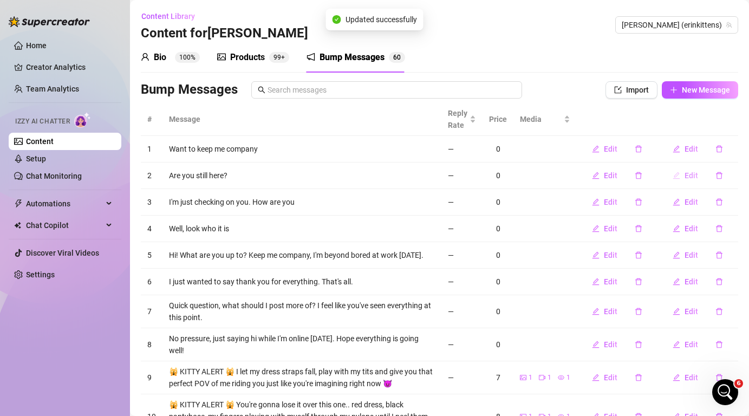
click at [691, 173] on span "Edit" at bounding box center [691, 175] width 14 height 9
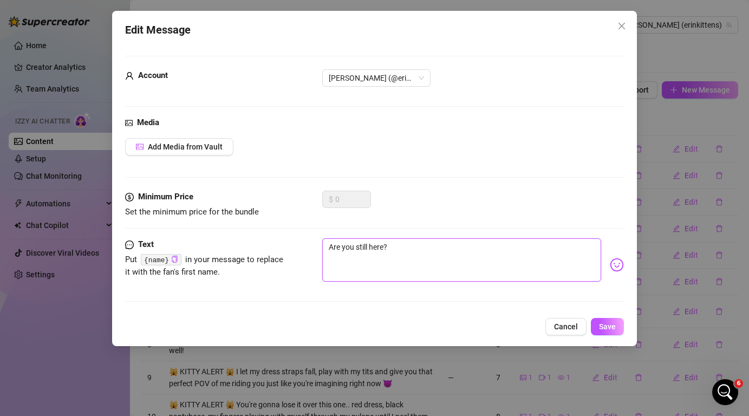
drag, startPoint x: 395, startPoint y: 247, endPoint x: 371, endPoint y: 248, distance: 24.4
click at [371, 248] on textarea "Are you still here?" at bounding box center [461, 259] width 278 height 43
click at [410, 245] on textarea "Are you still here?" at bounding box center [461, 259] width 278 height 43
click at [607, 326] on span "Save" at bounding box center [607, 326] width 17 height 9
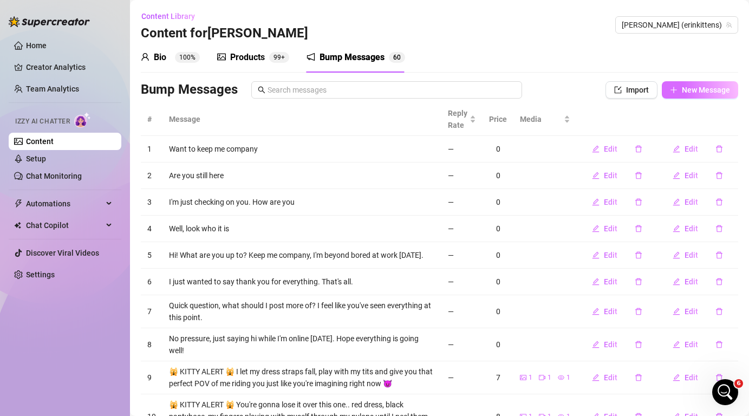
click at [704, 89] on span "New Message" at bounding box center [705, 90] width 48 height 9
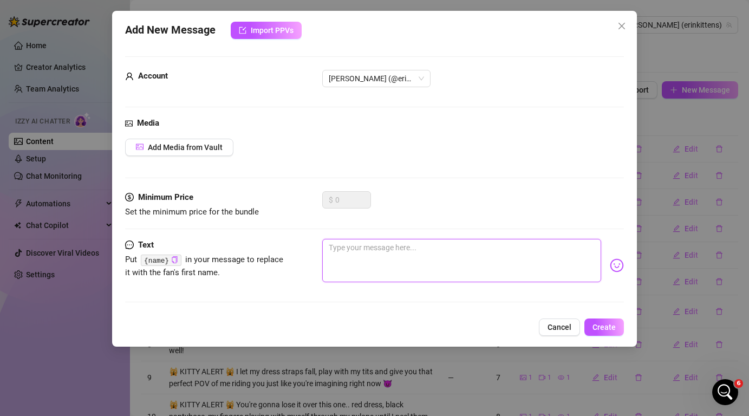
click at [470, 251] on textarea at bounding box center [461, 260] width 278 height 43
click at [612, 326] on span "Create" at bounding box center [603, 327] width 23 height 9
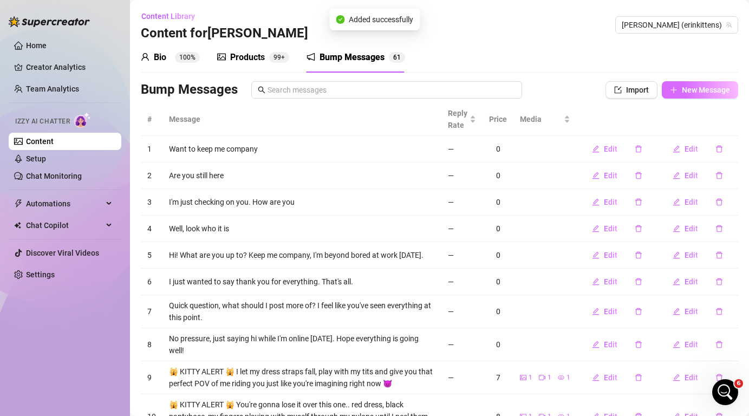
click at [707, 89] on span "New Message" at bounding box center [705, 90] width 48 height 9
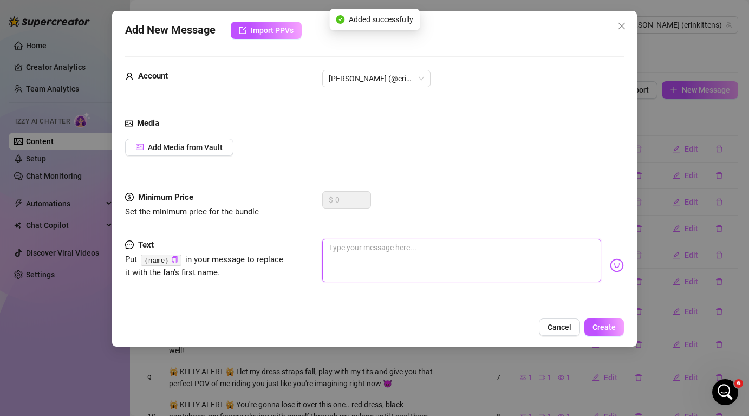
click at [418, 255] on textarea at bounding box center [461, 260] width 278 height 43
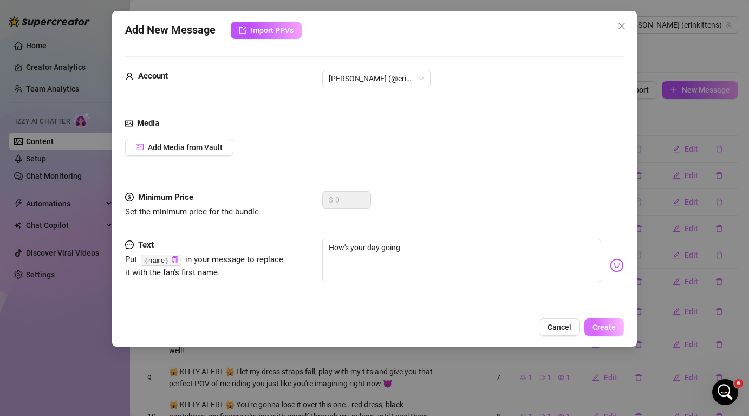
click at [606, 323] on span "Create" at bounding box center [603, 327] width 23 height 9
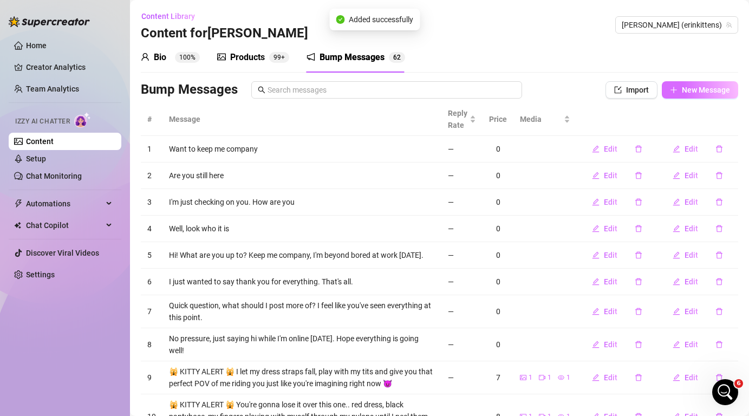
click at [696, 88] on span "New Message" at bounding box center [705, 90] width 48 height 9
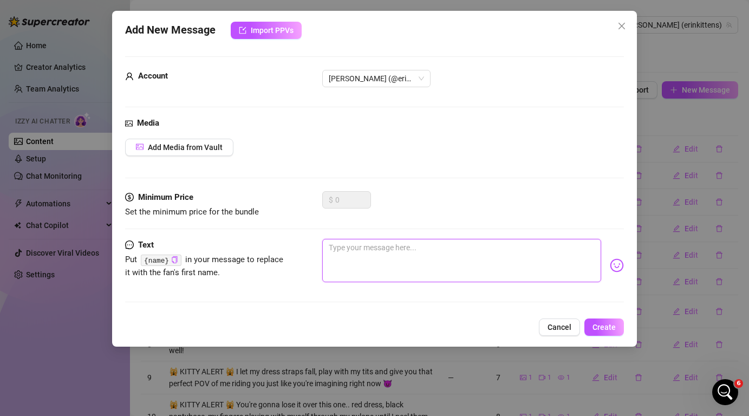
click at [417, 252] on textarea at bounding box center [461, 260] width 278 height 43
click at [609, 327] on span "Create" at bounding box center [603, 327] width 23 height 9
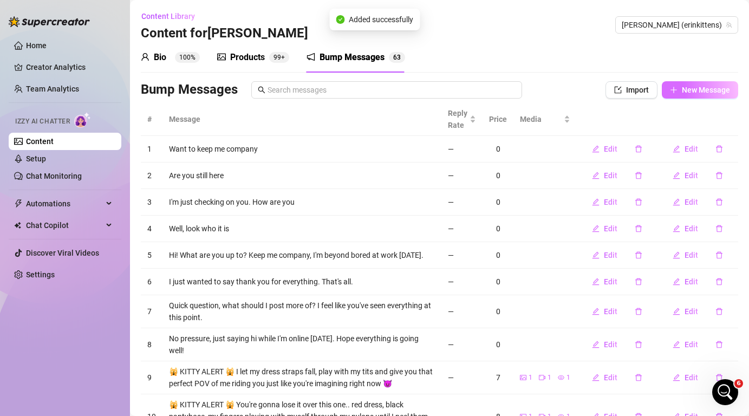
click at [709, 88] on span "New Message" at bounding box center [705, 90] width 48 height 9
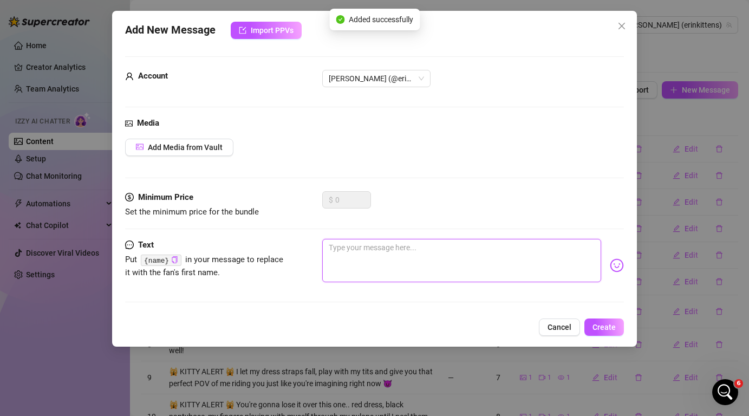
click at [443, 249] on textarea at bounding box center [461, 260] width 278 height 43
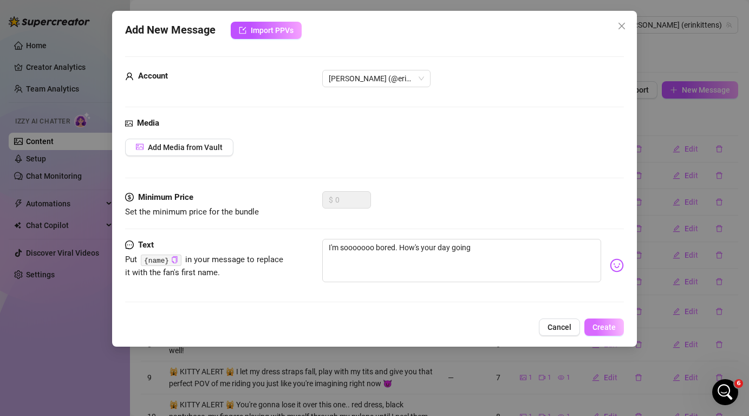
click at [605, 330] on span "Create" at bounding box center [603, 327] width 23 height 9
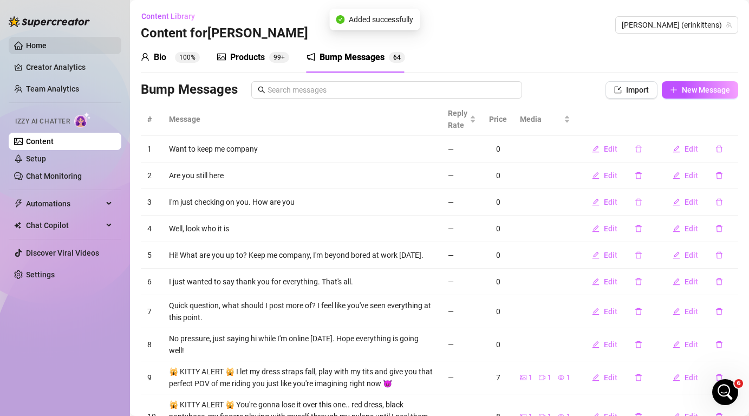
click at [47, 46] on link "Home" at bounding box center [36, 45] width 21 height 9
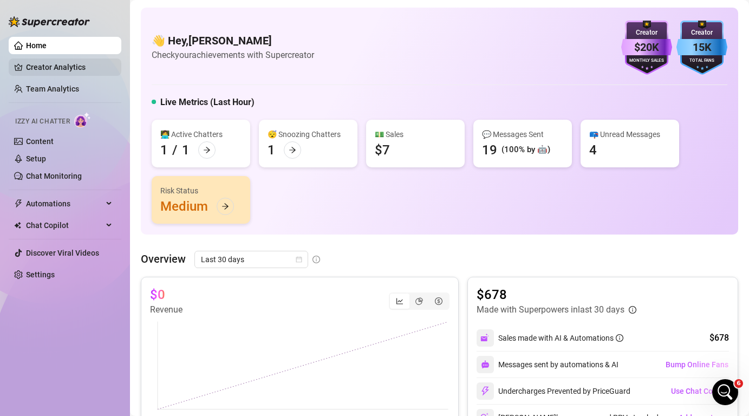
click at [56, 63] on link "Creator Analytics" at bounding box center [69, 66] width 87 height 17
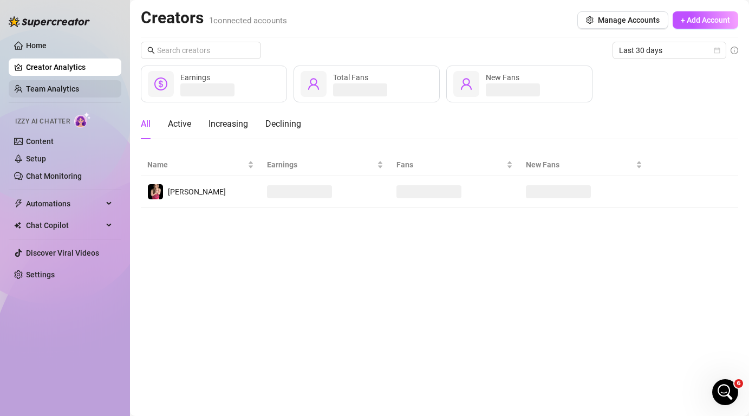
click at [60, 93] on link "Team Analytics" at bounding box center [52, 88] width 53 height 9
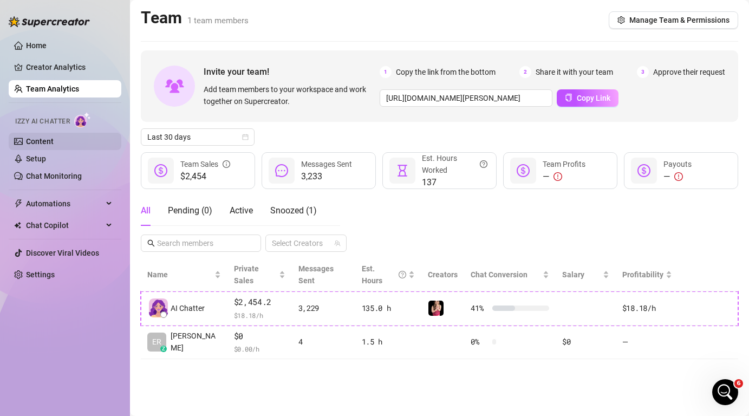
click at [54, 140] on link "Content" at bounding box center [40, 141] width 28 height 9
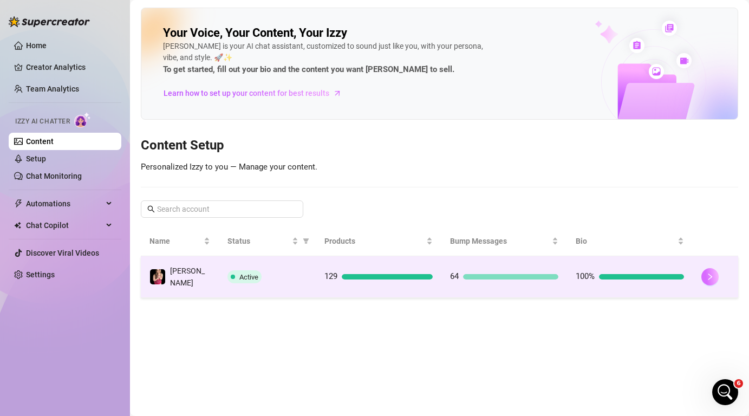
click at [708, 275] on icon "right" at bounding box center [710, 277] width 8 height 8
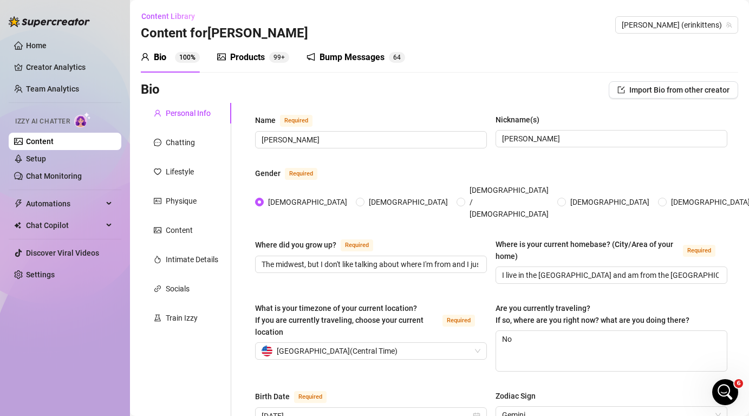
click at [370, 59] on div "Bump Messages" at bounding box center [351, 57] width 65 height 13
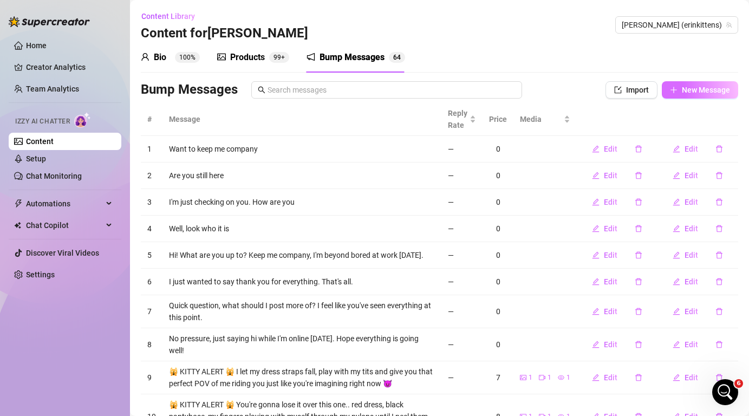
click at [695, 93] on span "New Message" at bounding box center [705, 90] width 48 height 9
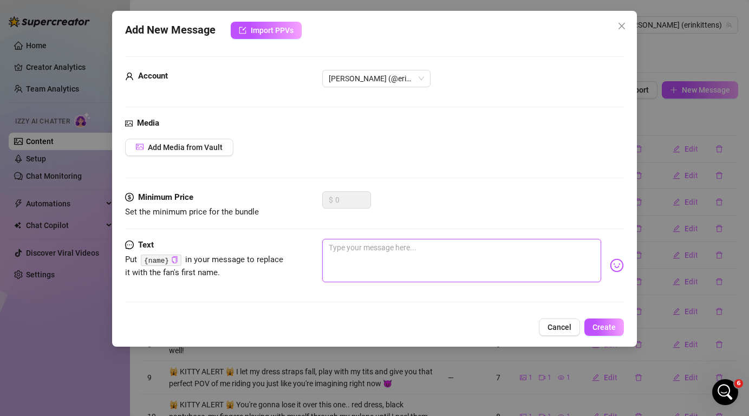
click at [455, 264] on textarea at bounding box center [461, 260] width 278 height 43
click at [606, 324] on span "Create" at bounding box center [603, 327] width 23 height 9
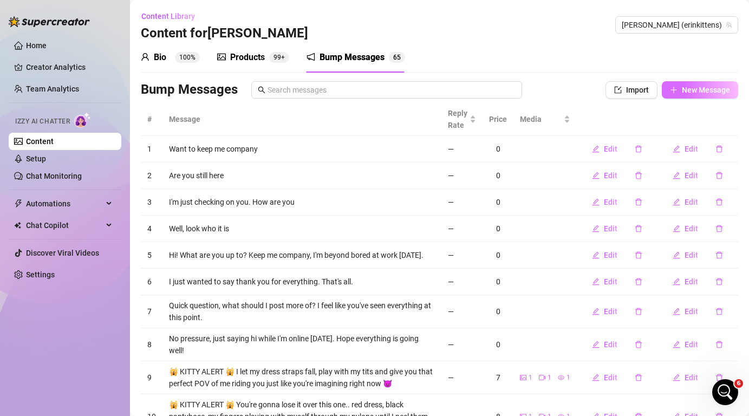
click at [703, 90] on span "New Message" at bounding box center [705, 90] width 48 height 9
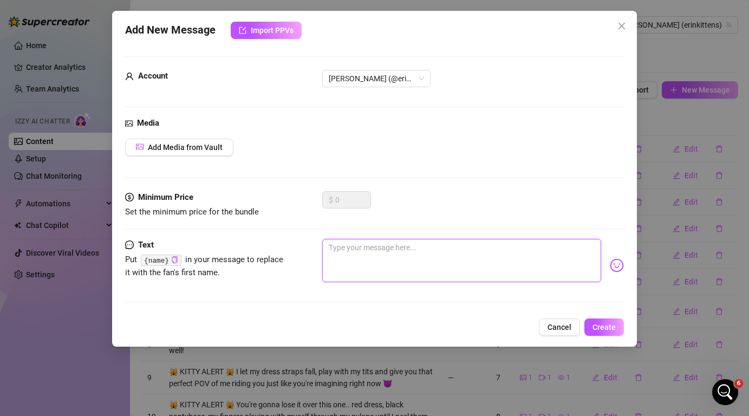
click at [426, 257] on textarea at bounding box center [461, 260] width 278 height 43
paste textarea "still waiting on your answer"
drag, startPoint x: 428, startPoint y: 245, endPoint x: 397, endPoint y: 246, distance: 30.9
click at [397, 246] on textarea "still waiting on your answer" at bounding box center [461, 260] width 278 height 43
click at [331, 247] on textarea "still waiting on your reply btw" at bounding box center [461, 260] width 278 height 43
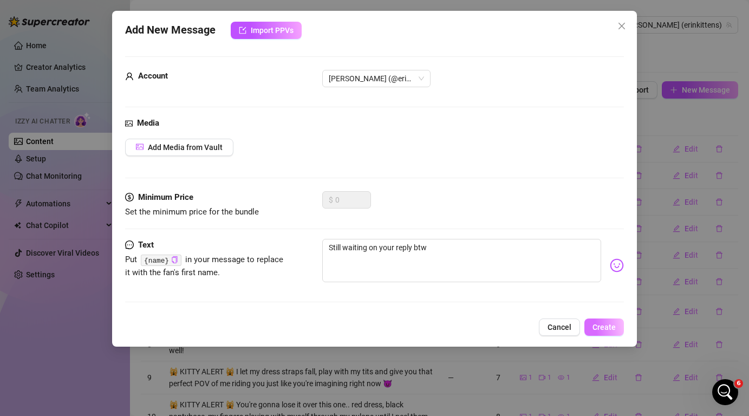
click at [607, 329] on span "Create" at bounding box center [603, 327] width 23 height 9
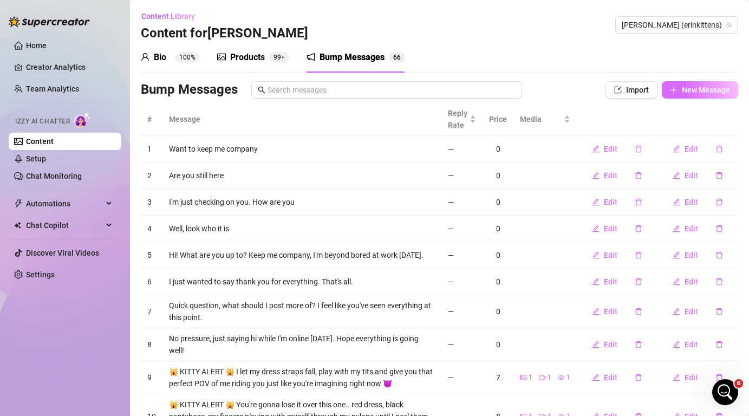
click at [700, 88] on span "New Message" at bounding box center [705, 90] width 48 height 9
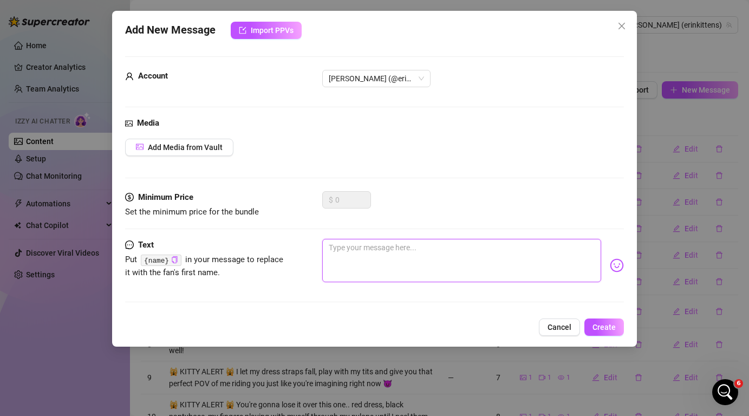
click at [351, 252] on textarea at bounding box center [461, 260] width 278 height 43
paste textarea "ugh I need distraction"
click at [333, 246] on textarea "ugh I need distraction" at bounding box center [461, 260] width 278 height 43
click at [609, 329] on span "Create" at bounding box center [603, 327] width 23 height 9
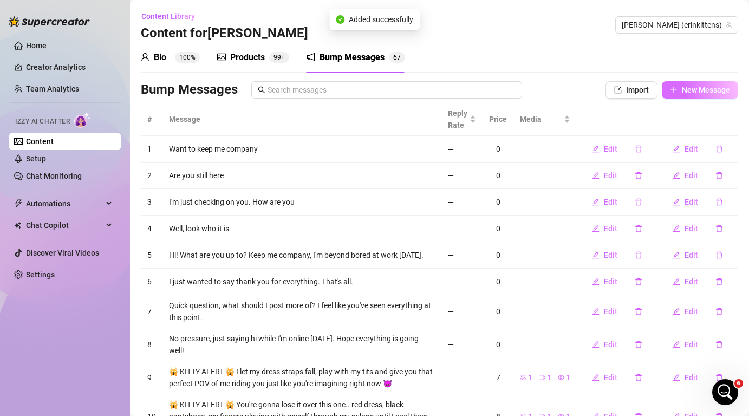
click at [702, 88] on span "New Message" at bounding box center [705, 90] width 48 height 9
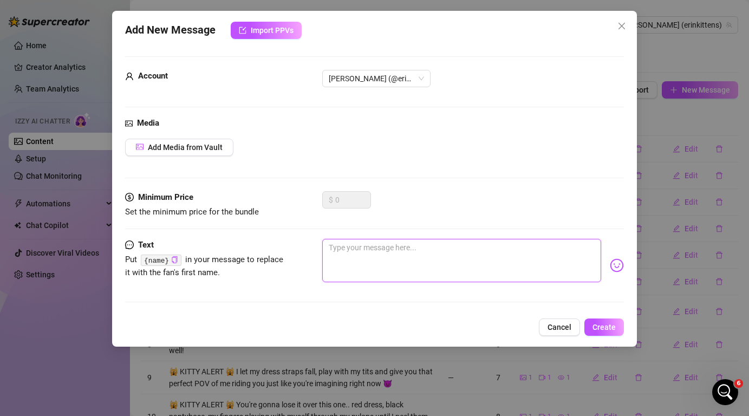
click at [441, 249] on textarea at bounding box center [461, 260] width 278 height 43
click at [180, 260] on code "{name}" at bounding box center [161, 259] width 41 height 11
click at [170, 260] on code "{name}" at bounding box center [161, 259] width 41 height 11
click at [359, 254] on textarea "Hi" at bounding box center [461, 260] width 278 height 43
paste textarea "ugh I need distraction"
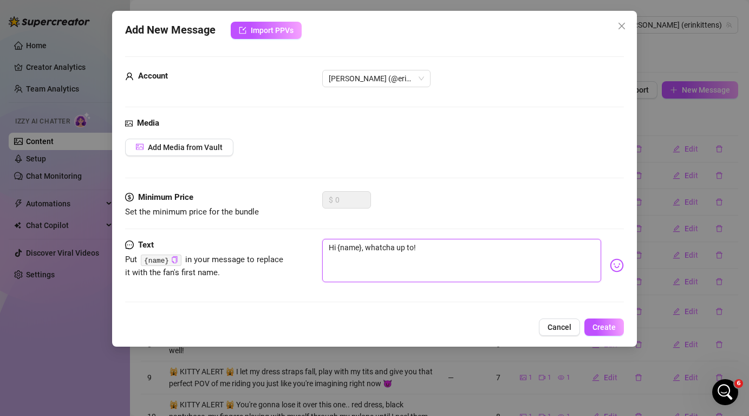
drag, startPoint x: 363, startPoint y: 245, endPoint x: 339, endPoint y: 247, distance: 24.5
click at [339, 247] on textarea "Hi {name}, whatcha up to!" at bounding box center [461, 260] width 278 height 43
click at [600, 327] on span "Create" at bounding box center [603, 327] width 23 height 9
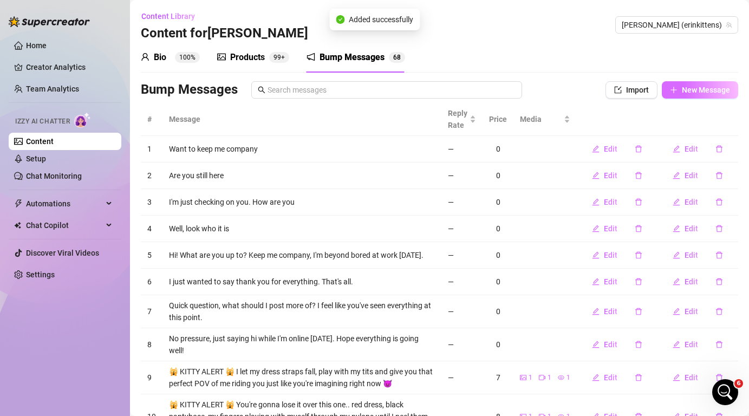
click at [691, 87] on span "New Message" at bounding box center [705, 90] width 48 height 9
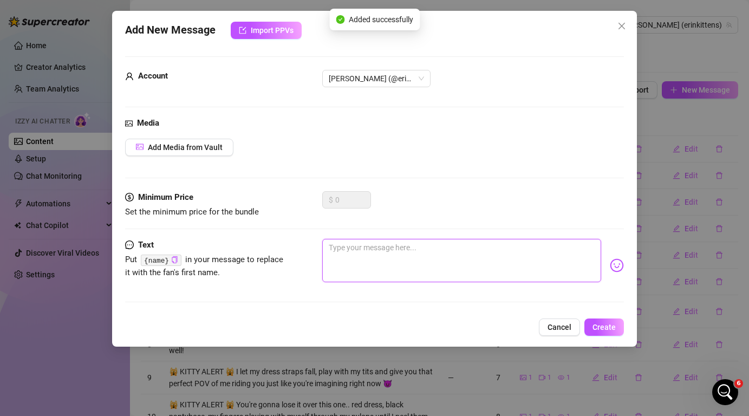
click at [378, 257] on textarea at bounding box center [461, 260] width 278 height 43
paste textarea "{name},"
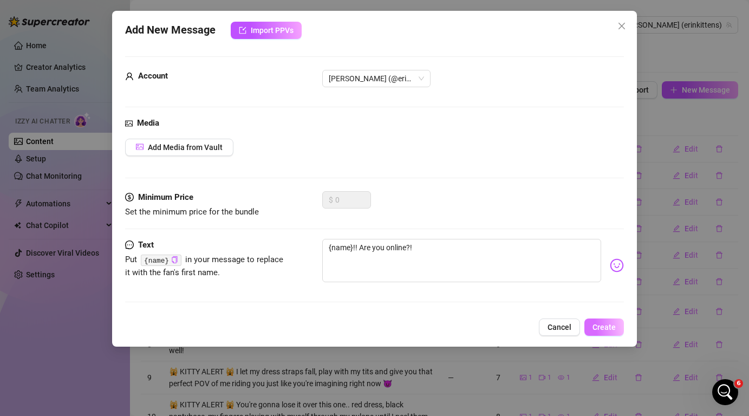
click at [608, 325] on span "Create" at bounding box center [603, 327] width 23 height 9
